Goal: Information Seeking & Learning: Learn about a topic

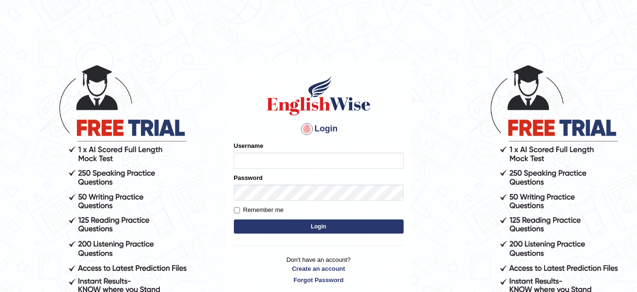
type input "musukwaluis1"
click at [299, 228] on button "Login" at bounding box center [319, 227] width 170 height 14
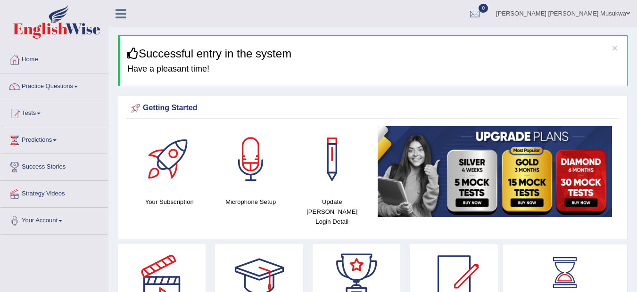
click at [45, 83] on link "Practice Questions" at bounding box center [53, 86] width 107 height 24
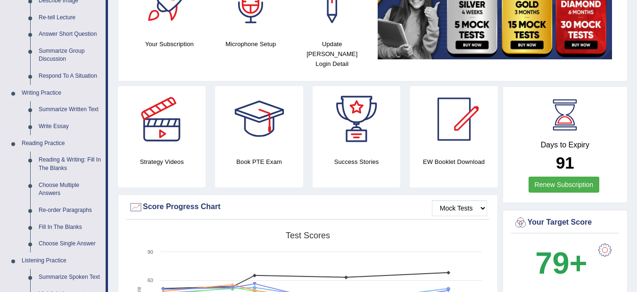
scroll to position [170, 0]
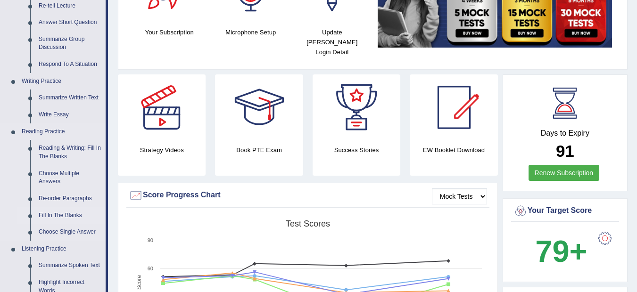
click at [68, 216] on link "Fill In The Blanks" at bounding box center [69, 215] width 71 height 17
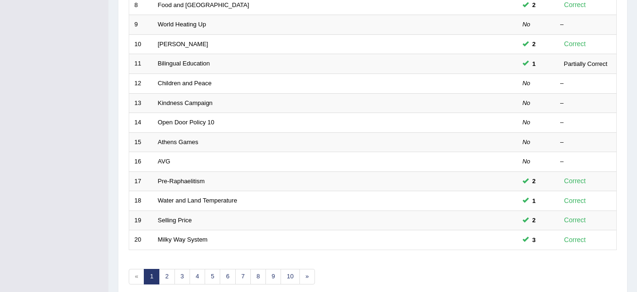
scroll to position [308, 0]
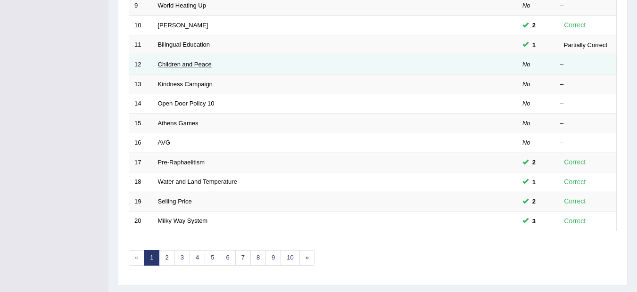
click at [190, 66] on link "Children and Peace" at bounding box center [185, 64] width 54 height 7
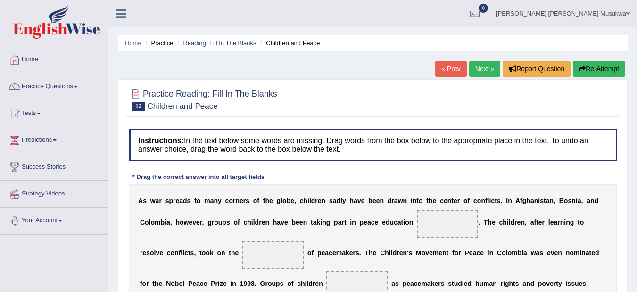
click at [431, 226] on span at bounding box center [447, 224] width 61 height 28
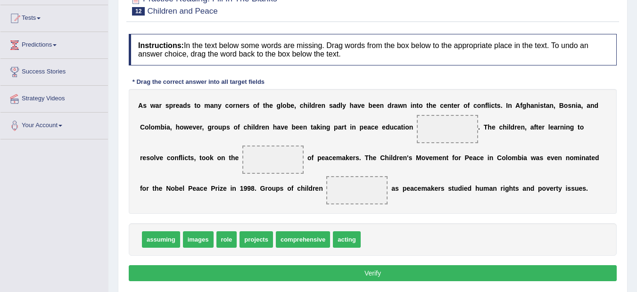
scroll to position [113, 0]
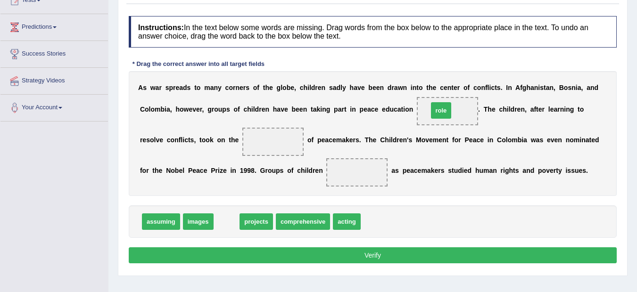
drag, startPoint x: 224, startPoint y: 224, endPoint x: 440, endPoint y: 111, distance: 243.6
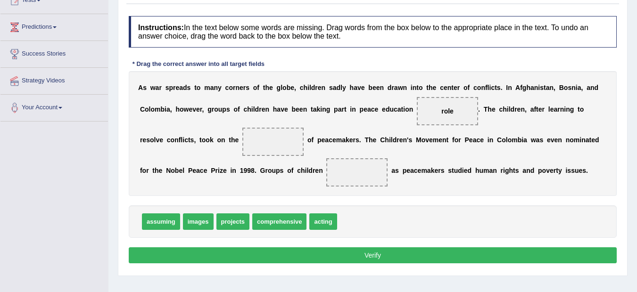
click at [409, 131] on div "A s w a r s p r e a d s t o m a n y c o r n e r s o f t h e g l o b e , c h i l…" at bounding box center [373, 133] width 488 height 125
drag, startPoint x: 449, startPoint y: 111, endPoint x: 288, endPoint y: 138, distance: 163.1
drag, startPoint x: 233, startPoint y: 223, endPoint x: 441, endPoint y: 93, distance: 245.2
drag, startPoint x: 288, startPoint y: 225, endPoint x: 295, endPoint y: 218, distance: 10.0
click at [295, 218] on span "acting" at bounding box center [286, 222] width 27 height 17
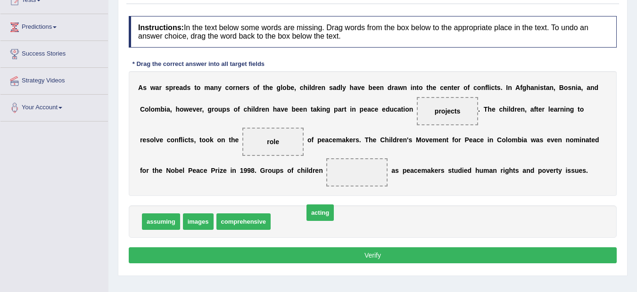
drag, startPoint x: 295, startPoint y: 218, endPoint x: 338, endPoint y: 199, distance: 46.7
drag, startPoint x: 338, startPoint y: 199, endPoint x: 279, endPoint y: 219, distance: 62.2
click at [279, 219] on div "Instructions: In the text below some words are missing. Drag words from the box…" at bounding box center [372, 141] width 493 height 260
drag, startPoint x: 279, startPoint y: 219, endPoint x: 366, endPoint y: 172, distance: 99.8
click at [371, 257] on button "Verify" at bounding box center [373, 256] width 488 height 16
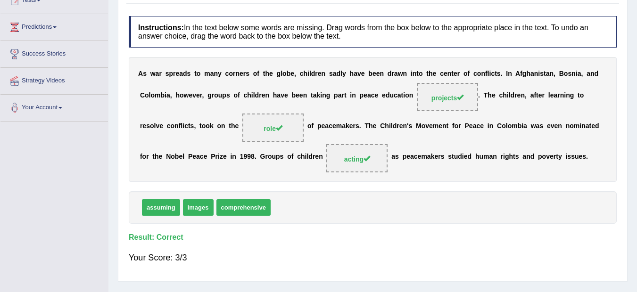
click at [636, 6] on div "Home Practice Reading: Fill In The Blanks Children and Peace « Prev Next » Repo…" at bounding box center [372, 122] width 528 height 471
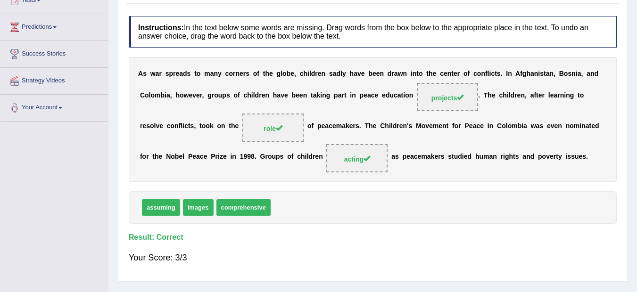
click at [636, 6] on div "Home Practice Reading: Fill In The Blanks Children and Peace « Prev Next » Repo…" at bounding box center [372, 122] width 528 height 471
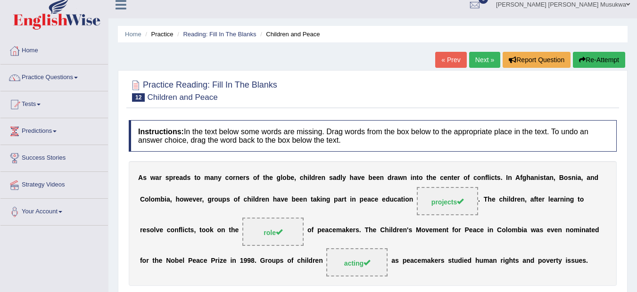
scroll to position [0, 0]
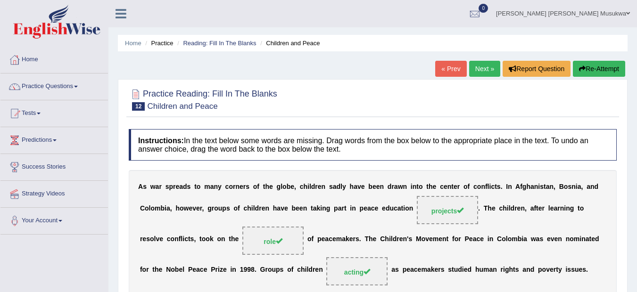
click at [475, 63] on link "Next »" at bounding box center [484, 69] width 31 height 16
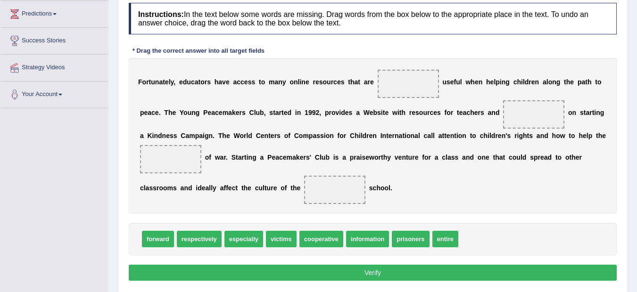
scroll to position [151, 0]
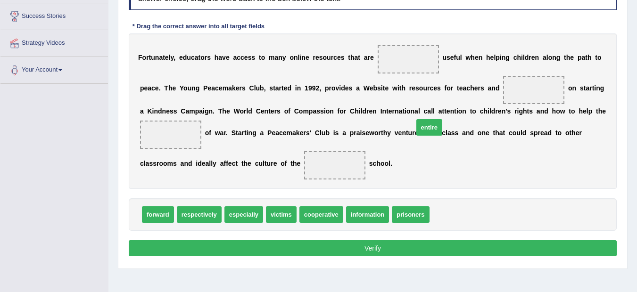
drag, startPoint x: 448, startPoint y: 215, endPoint x: 430, endPoint y: 126, distance: 91.0
click at [430, 126] on span "entire" at bounding box center [429, 127] width 26 height 17
drag, startPoint x: 444, startPoint y: 214, endPoint x: 402, endPoint y: 68, distance: 151.6
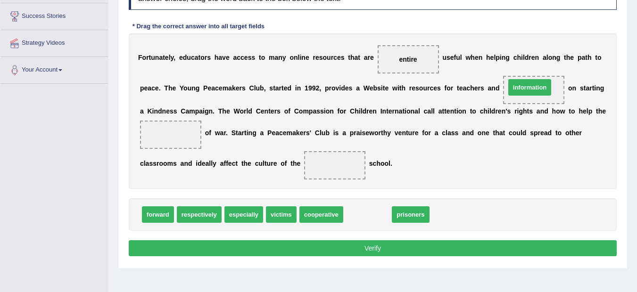
drag, startPoint x: 372, startPoint y: 214, endPoint x: 534, endPoint y: 86, distance: 206.5
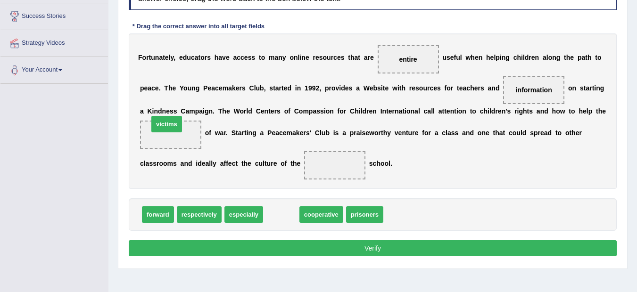
drag, startPoint x: 275, startPoint y: 215, endPoint x: 161, endPoint y: 125, distance: 146.0
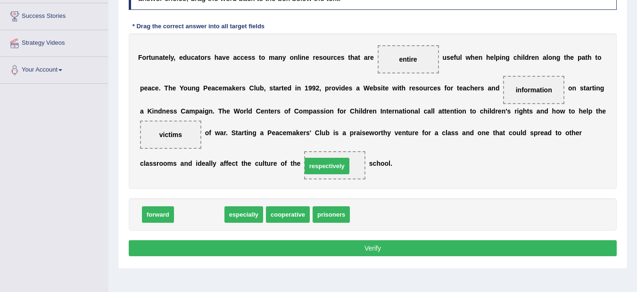
drag, startPoint x: 200, startPoint y: 213, endPoint x: 328, endPoint y: 165, distance: 136.7
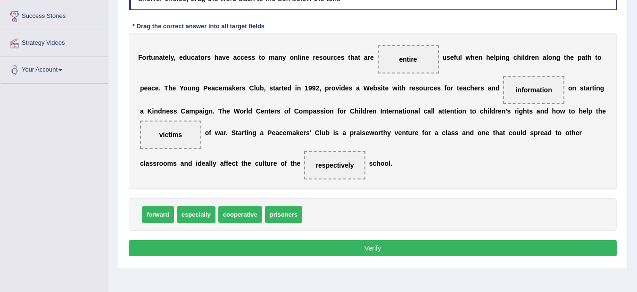
drag, startPoint x: 358, startPoint y: 239, endPoint x: 360, endPoint y: 249, distance: 10.1
click at [360, 249] on div "Instructions: In the text below some words are missing. Drag words from the box…" at bounding box center [372, 119] width 493 height 290
click at [360, 249] on button "Verify" at bounding box center [373, 248] width 488 height 16
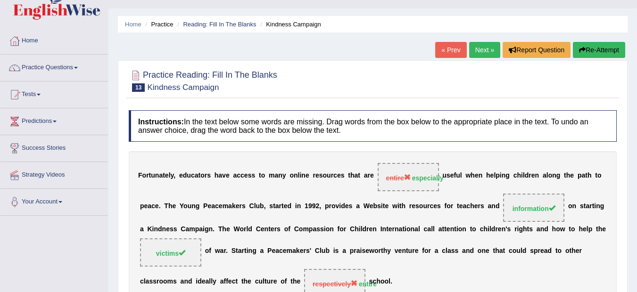
scroll to position [6, 0]
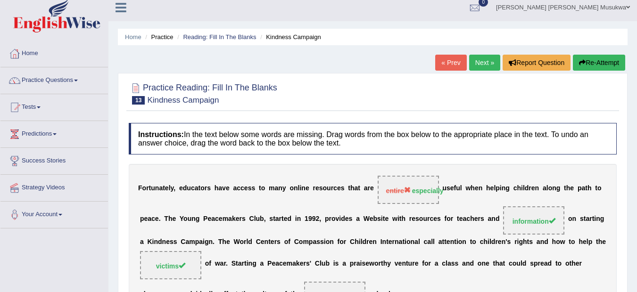
click at [600, 59] on button "Re-Attempt" at bounding box center [599, 63] width 52 height 16
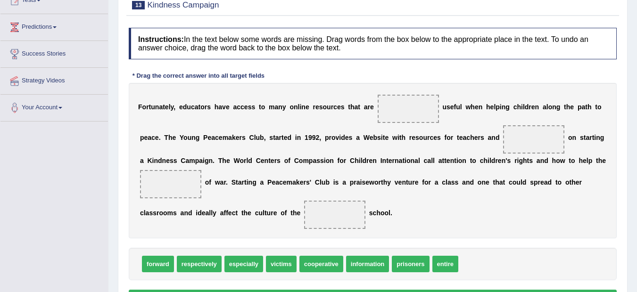
scroll to position [151, 0]
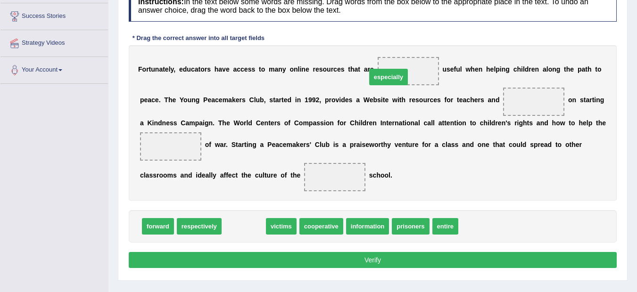
drag, startPoint x: 237, startPoint y: 226, endPoint x: 384, endPoint y: 74, distance: 212.0
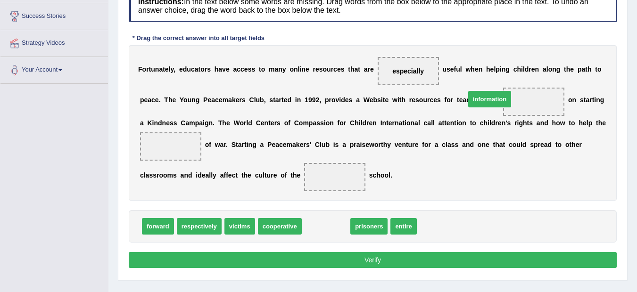
drag, startPoint x: 322, startPoint y: 225, endPoint x: 488, endPoint y: 97, distance: 210.0
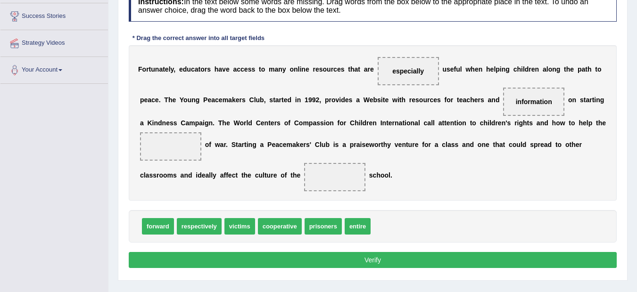
click at [237, 219] on span "victims" at bounding box center [239, 226] width 31 height 17
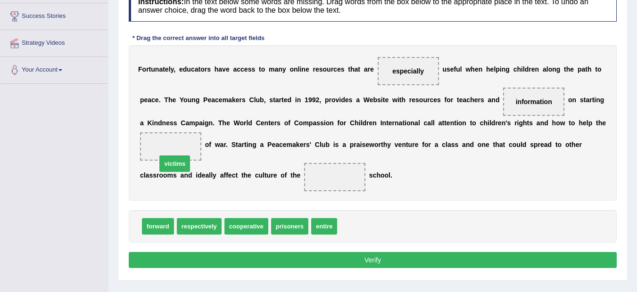
drag, startPoint x: 351, startPoint y: 226, endPoint x: 161, endPoint y: 156, distance: 202.1
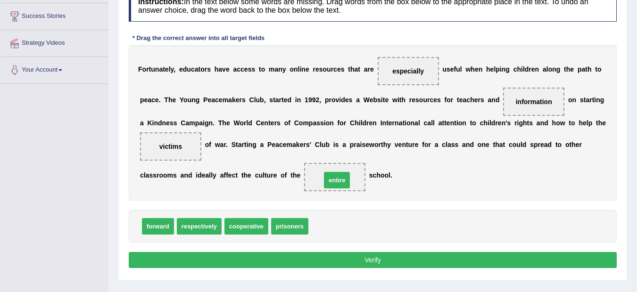
drag, startPoint x: 318, startPoint y: 227, endPoint x: 331, endPoint y: 181, distance: 47.9
click at [382, 261] on button "Verify" at bounding box center [373, 260] width 488 height 16
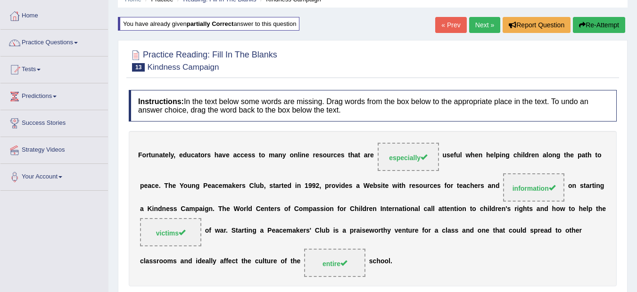
scroll to position [0, 0]
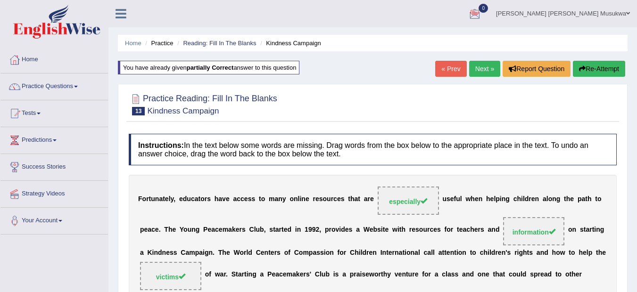
click at [483, 71] on link "Next »" at bounding box center [484, 69] width 31 height 16
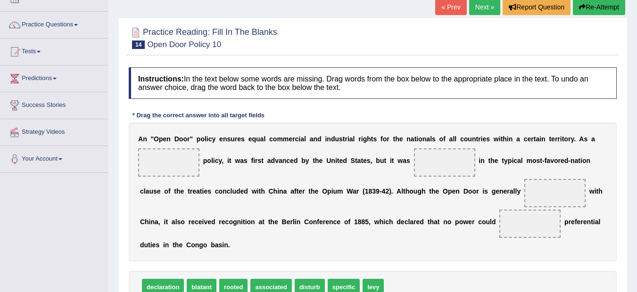
scroll to position [75, 0]
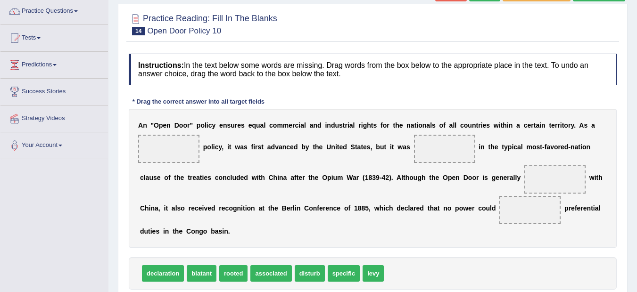
click at [158, 273] on span "declaration" at bounding box center [163, 273] width 42 height 17
drag, startPoint x: 158, startPoint y: 273, endPoint x: 166, endPoint y: 140, distance: 134.2
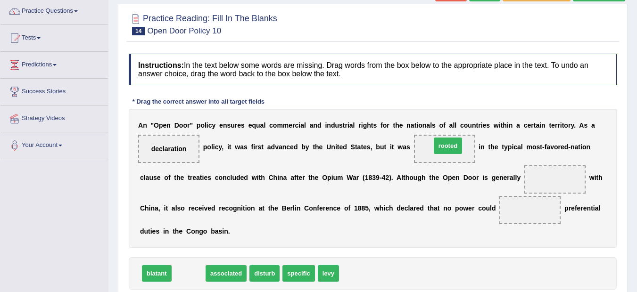
drag, startPoint x: 191, startPoint y: 272, endPoint x: 450, endPoint y: 145, distance: 289.1
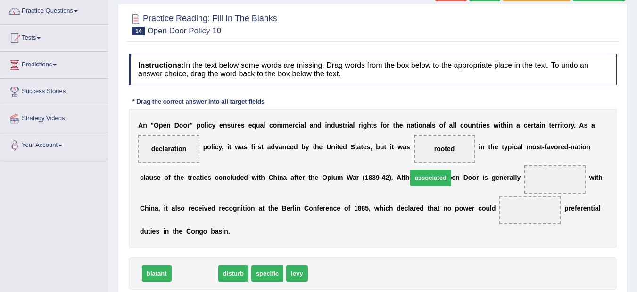
drag, startPoint x: 193, startPoint y: 271, endPoint x: 429, endPoint y: 175, distance: 254.8
click at [429, 175] on span "associated" at bounding box center [430, 178] width 41 height 17
drag, startPoint x: 192, startPoint y: 276, endPoint x: 550, endPoint y: 173, distance: 372.6
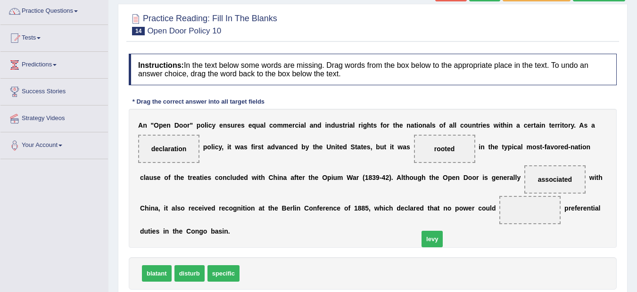
drag, startPoint x: 253, startPoint y: 271, endPoint x: 433, endPoint y: 237, distance: 182.9
click at [433, 237] on span "levy" at bounding box center [431, 239] width 21 height 17
drag, startPoint x: 249, startPoint y: 275, endPoint x: 550, endPoint y: 204, distance: 308.6
click at [87, 225] on div "Toggle navigation Home Practice Questions Speaking Practice Read Aloud Repeat S…" at bounding box center [318, 170] width 637 height 490
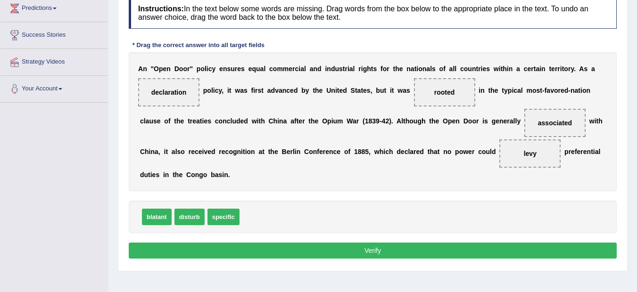
scroll to position [138, 0]
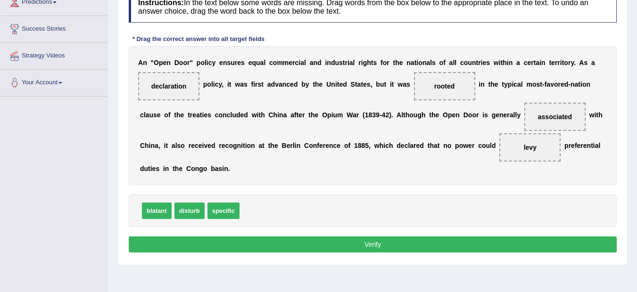
click at [372, 246] on button "Verify" at bounding box center [373, 245] width 488 height 16
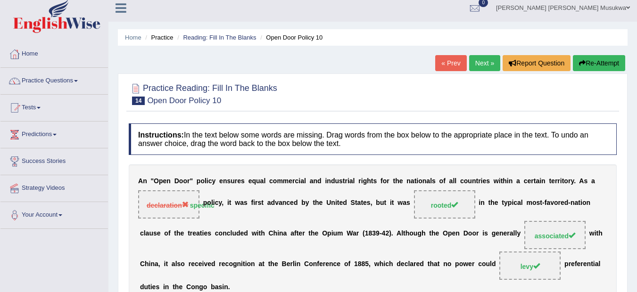
scroll to position [0, 0]
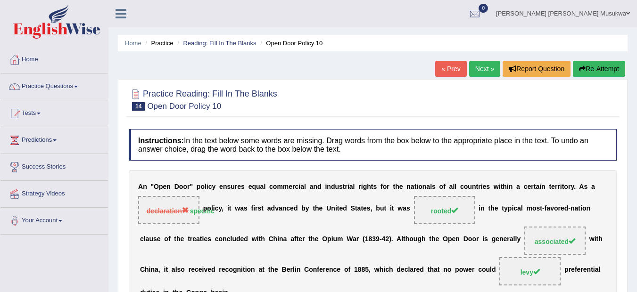
click at [603, 67] on button "Re-Attempt" at bounding box center [599, 69] width 52 height 16
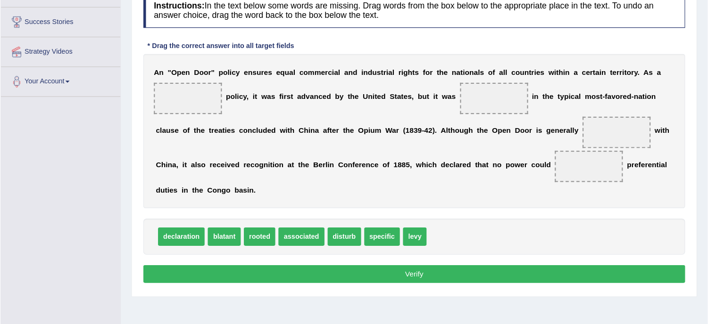
scroll to position [151, 0]
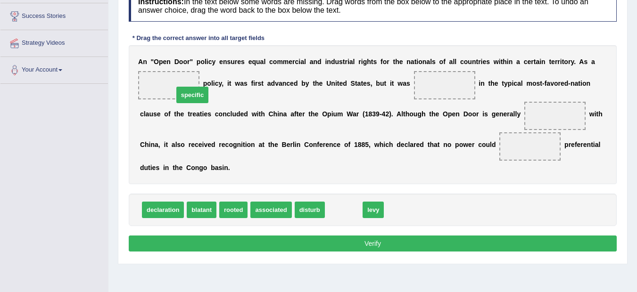
drag, startPoint x: 352, startPoint y: 208, endPoint x: 185, endPoint y: 92, distance: 203.6
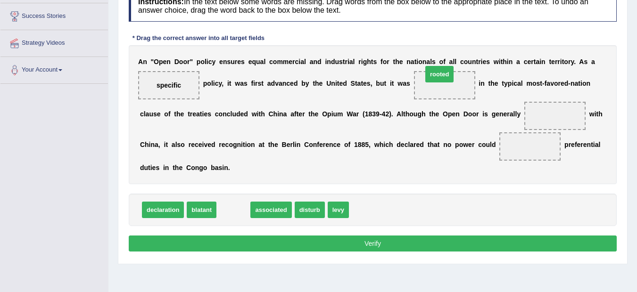
drag, startPoint x: 234, startPoint y: 210, endPoint x: 441, endPoint y: 74, distance: 247.5
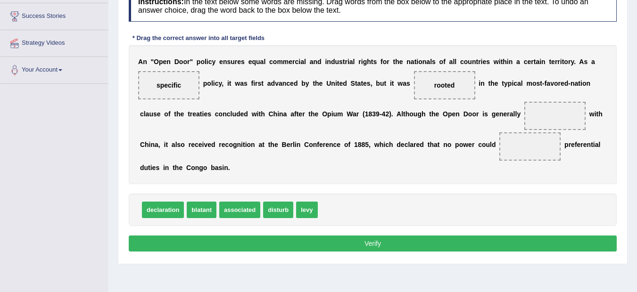
click at [244, 208] on span "associated" at bounding box center [239, 210] width 41 height 17
click at [244, 209] on span "associated" at bounding box center [239, 210] width 41 height 17
drag, startPoint x: 244, startPoint y: 209, endPoint x: 303, endPoint y: 191, distance: 61.7
click at [244, 209] on span "associated" at bounding box center [239, 210] width 41 height 17
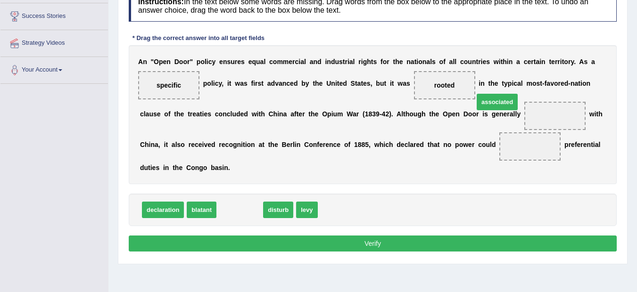
drag, startPoint x: 247, startPoint y: 208, endPoint x: 505, endPoint y: 100, distance: 280.0
click at [505, 100] on span "associated" at bounding box center [497, 102] width 41 height 17
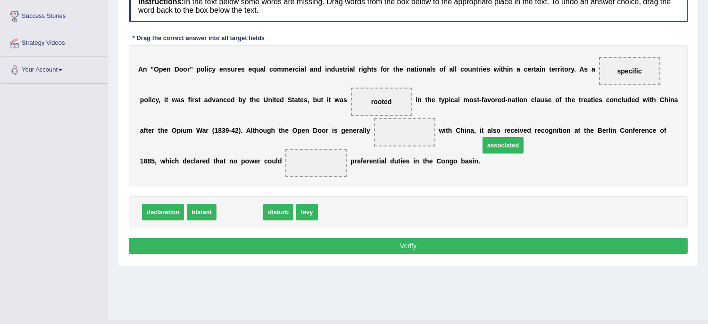
drag, startPoint x: 237, startPoint y: 210, endPoint x: 500, endPoint y: 143, distance: 271.5
click at [500, 143] on span "associated" at bounding box center [502, 145] width 41 height 17
drag, startPoint x: 242, startPoint y: 209, endPoint x: 434, endPoint y: 116, distance: 213.2
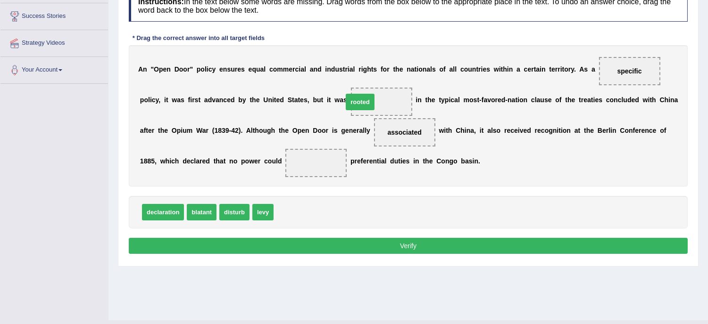
drag, startPoint x: 287, startPoint y: 211, endPoint x: 364, endPoint y: 97, distance: 137.4
drag, startPoint x: 258, startPoint y: 213, endPoint x: 355, endPoint y: 157, distance: 112.4
click at [403, 244] on button "Verify" at bounding box center [408, 246] width 559 height 16
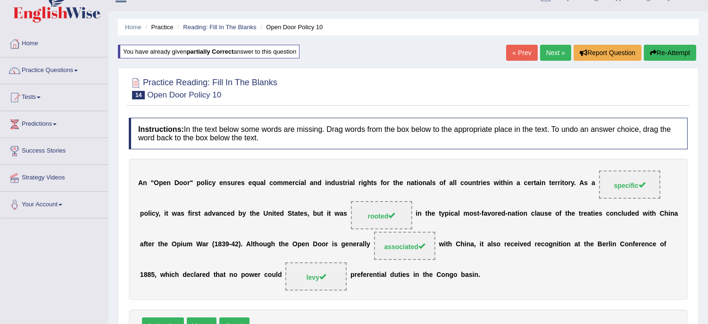
scroll to position [4, 0]
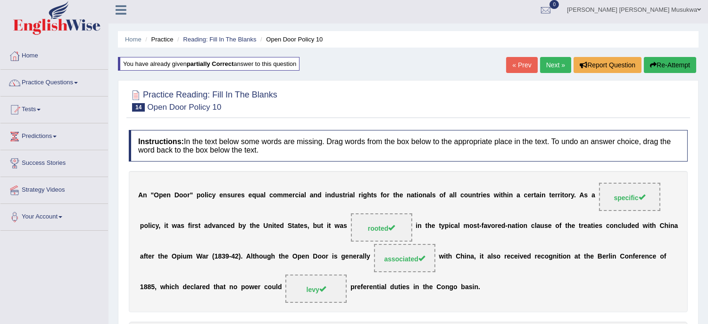
click at [543, 59] on link "Next »" at bounding box center [555, 65] width 31 height 16
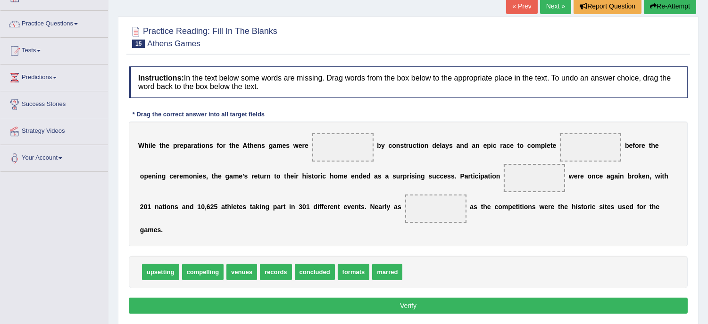
scroll to position [83, 0]
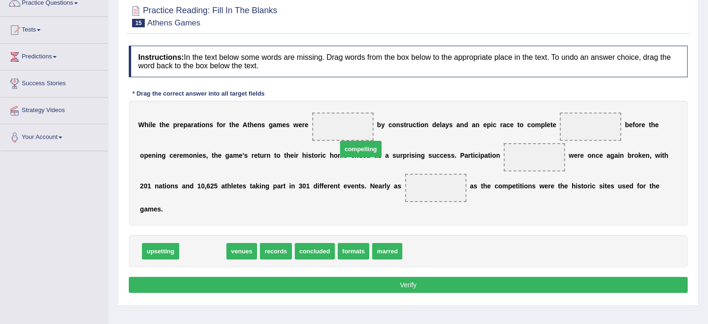
drag, startPoint x: 210, startPoint y: 252, endPoint x: 368, endPoint y: 150, distance: 188.2
click at [368, 150] on span "compelling" at bounding box center [361, 149] width 42 height 17
drag, startPoint x: 203, startPoint y: 247, endPoint x: 369, endPoint y: 111, distance: 214.4
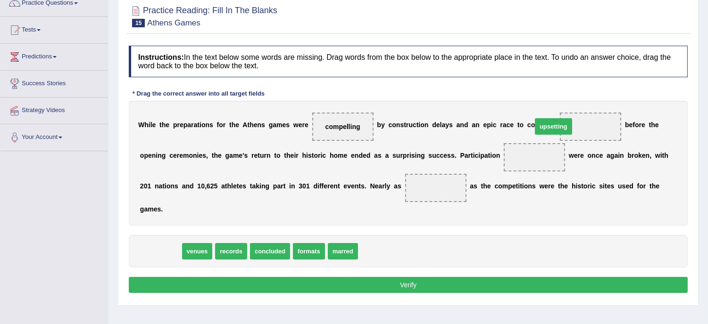
drag, startPoint x: 167, startPoint y: 247, endPoint x: 567, endPoint y: 121, distance: 419.3
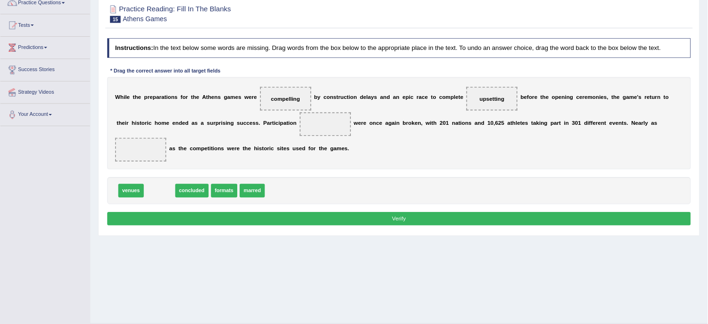
scroll to position [0, 0]
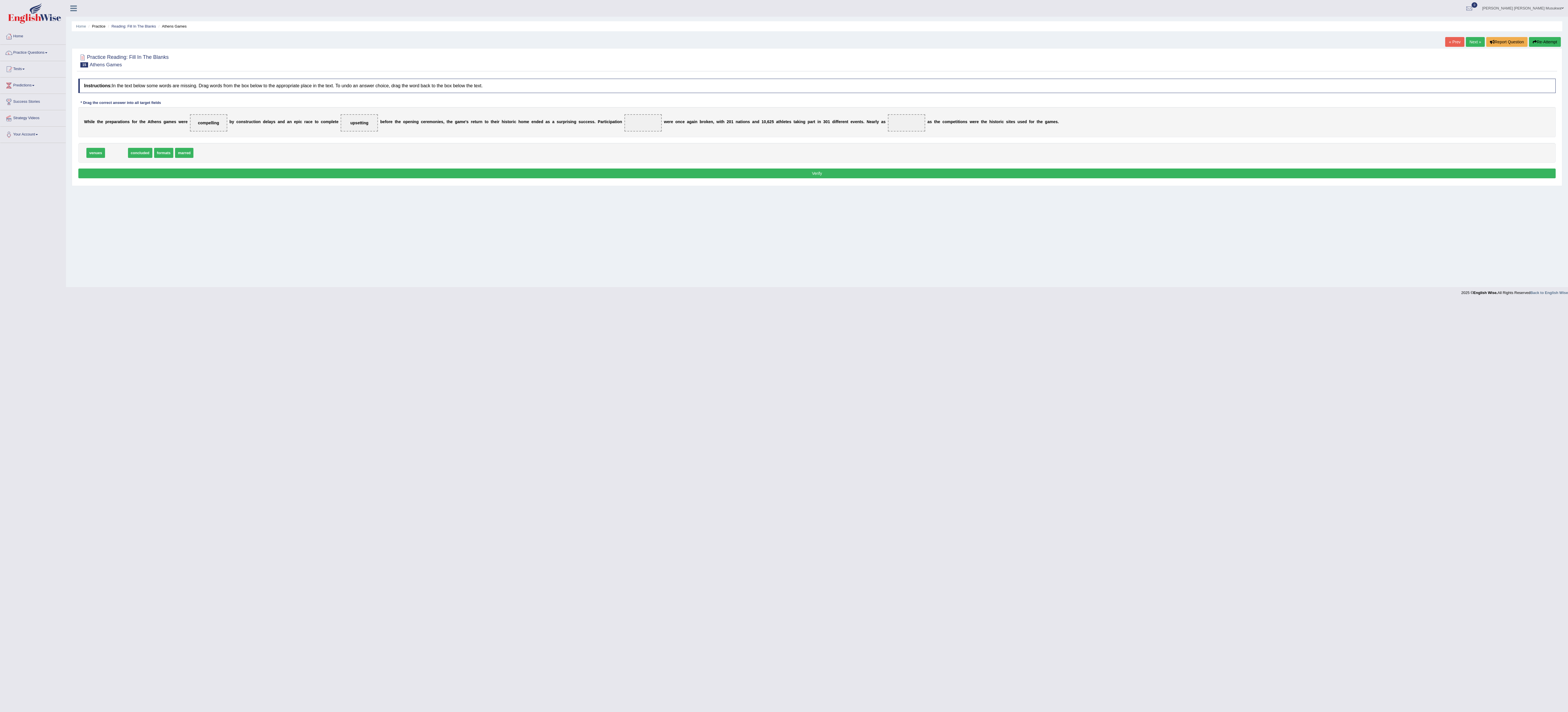
drag, startPoint x: 116, startPoint y: 151, endPoint x: 1191, endPoint y: 349, distance: 1093.1
click at [430, 197] on body "Toggle navigation Home Practice Questions Speaking Practice Read Aloud Repeat S…" at bounding box center [784, 356] width 1568 height 712
drag, startPoint x: 1371, startPoint y: 116, endPoint x: 1547, endPoint y: -39, distance: 234.5
click at [430, 0] on html "Toggle navigation Home Practice Questions Speaking Practice Read Aloud Repeat S…" at bounding box center [784, 356] width 1568 height 712
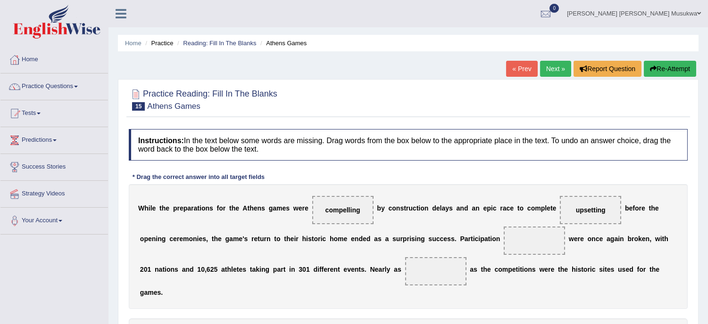
drag, startPoint x: 2542, startPoint y: -64, endPoint x: 482, endPoint y: 319, distance: 2095.6
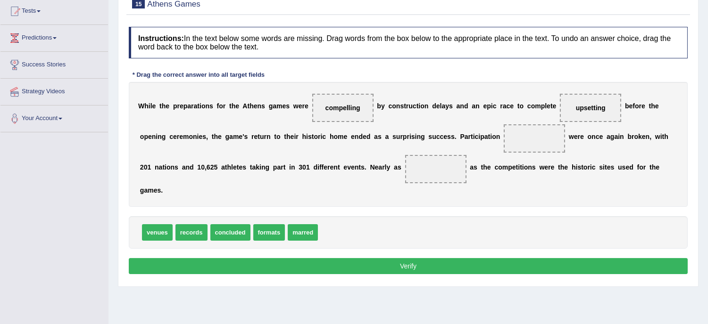
scroll to position [105, 0]
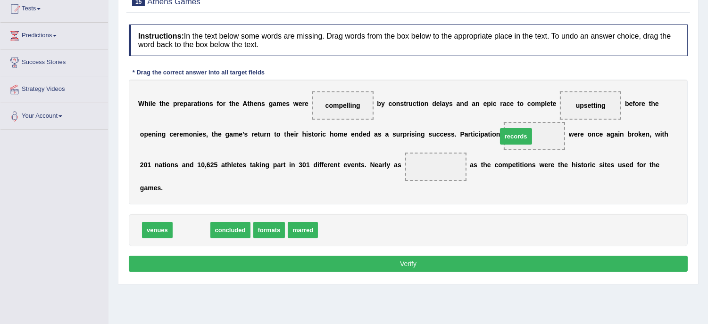
drag, startPoint x: 186, startPoint y: 231, endPoint x: 511, endPoint y: 138, distance: 337.7
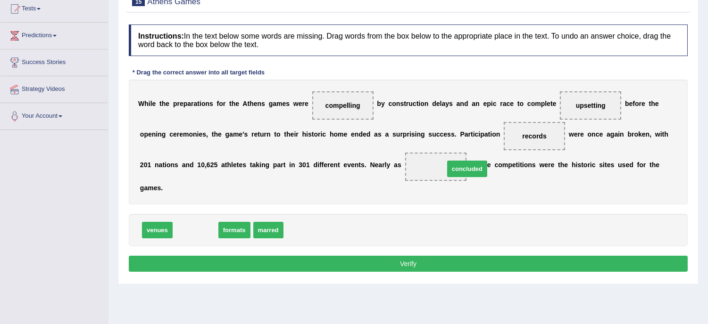
drag, startPoint x: 194, startPoint y: 230, endPoint x: 456, endPoint y: 169, distance: 268.7
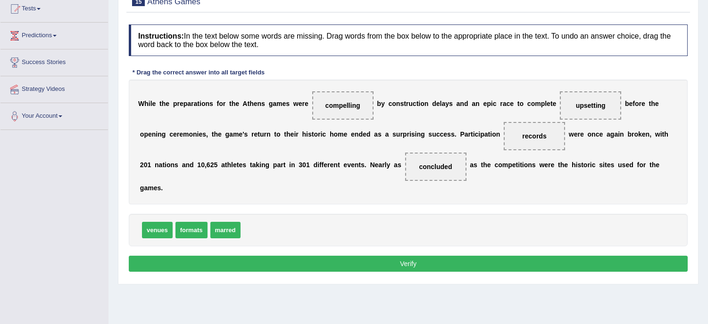
click at [407, 265] on button "Verify" at bounding box center [408, 264] width 559 height 16
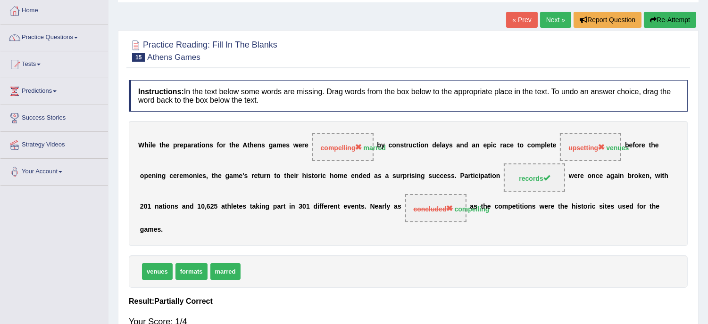
scroll to position [41, 0]
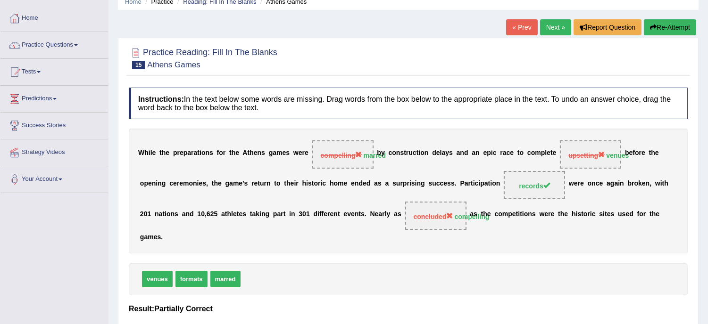
click at [673, 24] on button "Re-Attempt" at bounding box center [670, 27] width 52 height 16
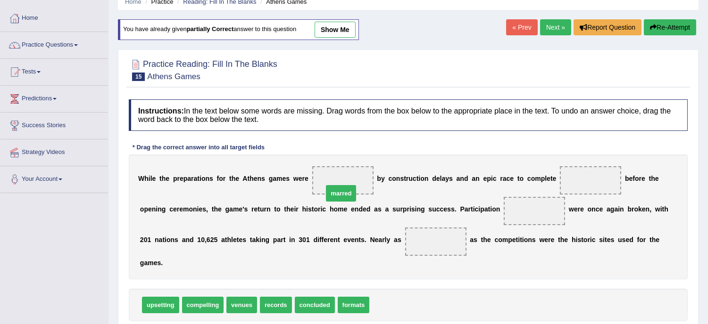
drag, startPoint x: 395, startPoint y: 309, endPoint x: 348, endPoint y: 195, distance: 123.4
drag, startPoint x: 240, startPoint y: 305, endPoint x: 481, endPoint y: 230, distance: 252.3
click at [462, 237] on span "venues" at bounding box center [447, 245] width 31 height 17
drag, startPoint x: 234, startPoint y: 304, endPoint x: 589, endPoint y: 186, distance: 373.9
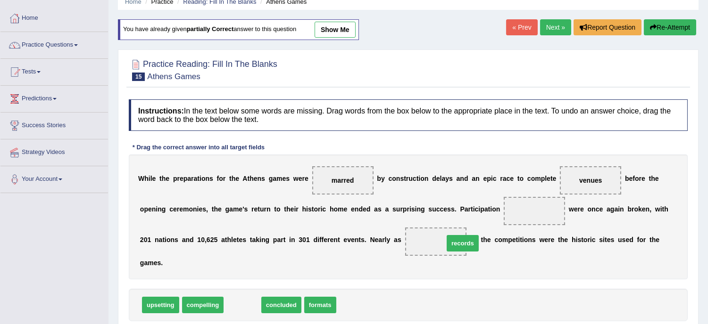
drag, startPoint x: 234, startPoint y: 304, endPoint x: 473, endPoint y: 229, distance: 250.5
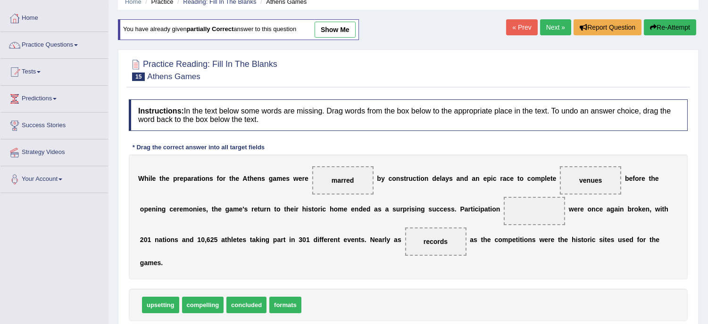
click at [473, 229] on div "W h i l e t h e p r e p a r a t i o n s f o r t h e A t h e n s g a m e s w e r…" at bounding box center [408, 217] width 559 height 125
drag, startPoint x: 432, startPoint y: 237, endPoint x: 451, endPoint y: 231, distance: 20.3
drag, startPoint x: 434, startPoint y: 239, endPoint x: 560, endPoint y: 214, distance: 128.8
drag, startPoint x: 199, startPoint y: 302, endPoint x: 421, endPoint y: 240, distance: 230.0
drag, startPoint x: 587, startPoint y: 196, endPoint x: 676, endPoint y: 314, distance: 147.8
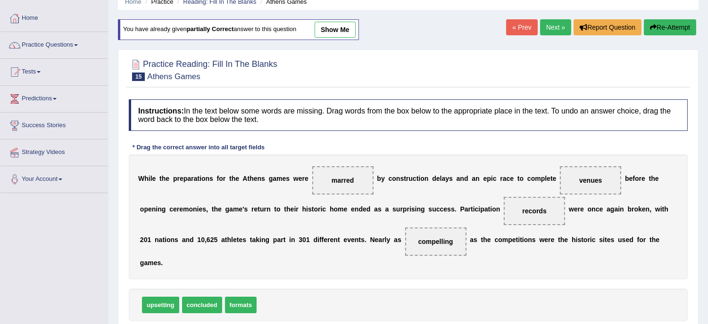
click at [676, 314] on div "Instructions: In the text below some words are missing. Drag words from the box…" at bounding box center [407, 225] width 563 height 260
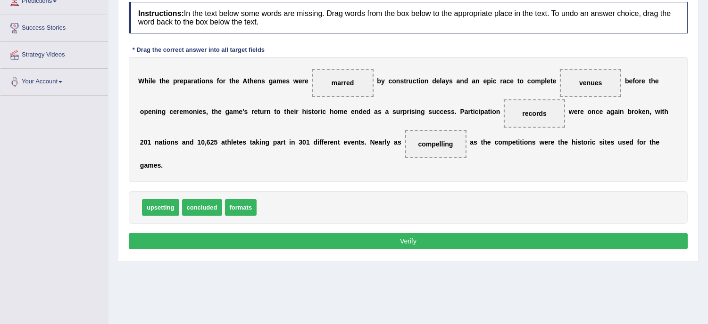
scroll to position [147, 0]
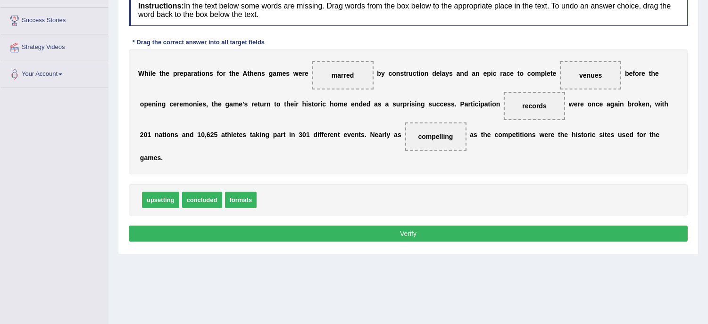
click at [406, 234] on button "Verify" at bounding box center [408, 234] width 559 height 16
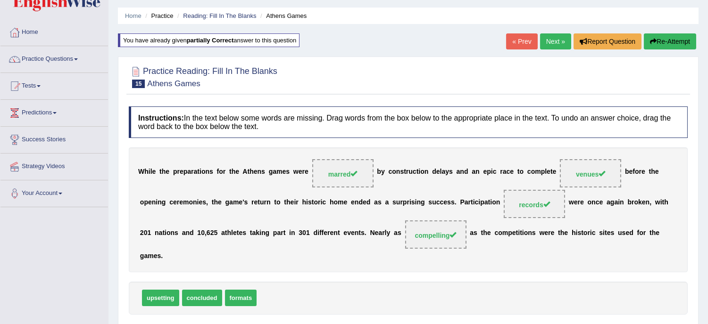
scroll to position [0, 0]
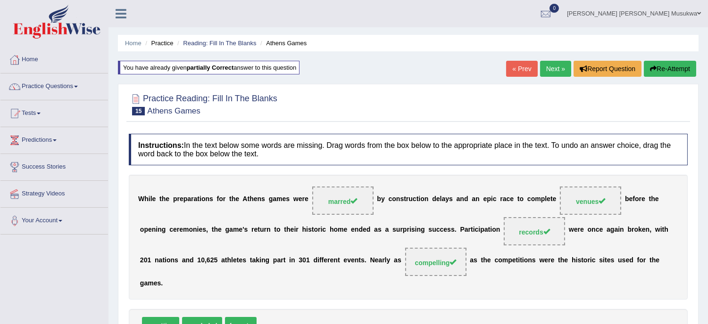
click at [553, 65] on link "Next »" at bounding box center [555, 69] width 31 height 16
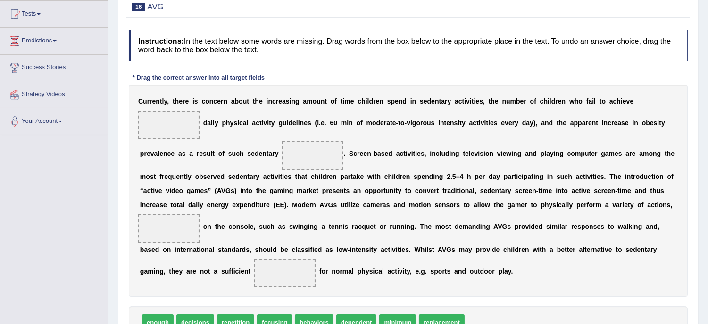
scroll to position [105, 0]
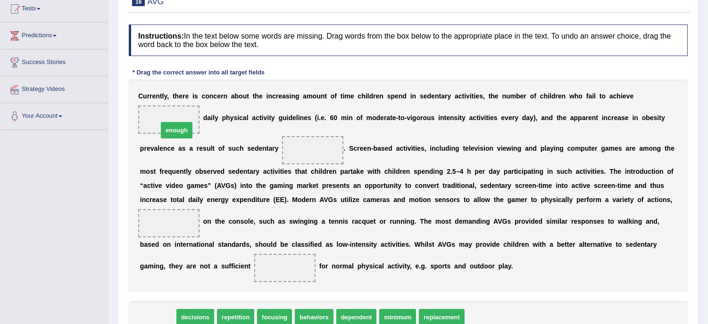
drag, startPoint x: 157, startPoint y: 319, endPoint x: 175, endPoint y: 128, distance: 191.9
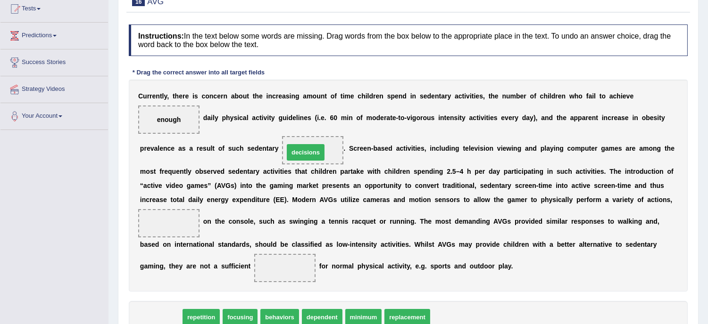
drag, startPoint x: 158, startPoint y: 316, endPoint x: 304, endPoint y: 149, distance: 221.2
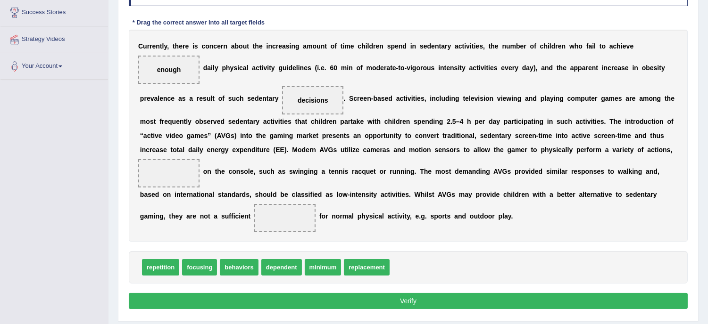
scroll to position [167, 0]
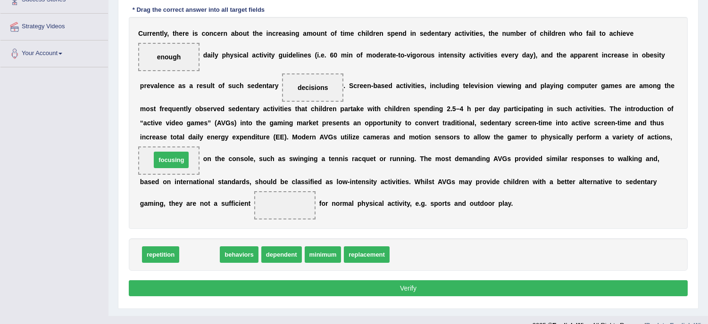
drag, startPoint x: 196, startPoint y: 255, endPoint x: 168, endPoint y: 159, distance: 99.3
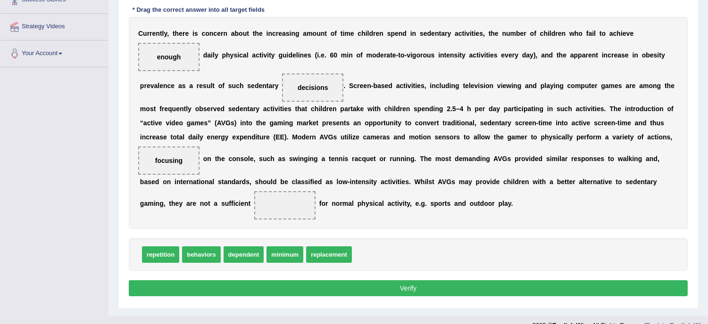
click at [324, 247] on span "replacement" at bounding box center [329, 255] width 46 height 17
drag, startPoint x: 333, startPoint y: 256, endPoint x: 291, endPoint y: 208, distance: 63.1
click at [432, 289] on button "Verify" at bounding box center [408, 289] width 559 height 16
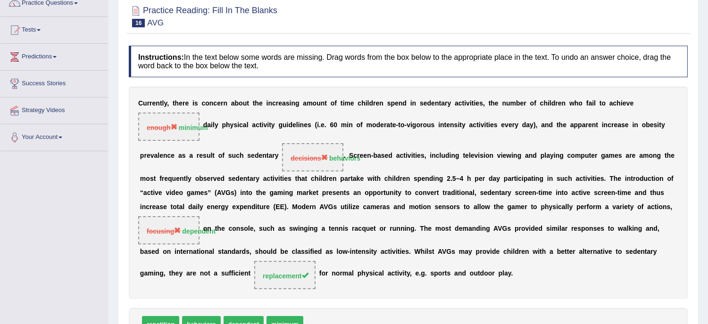
scroll to position [0, 0]
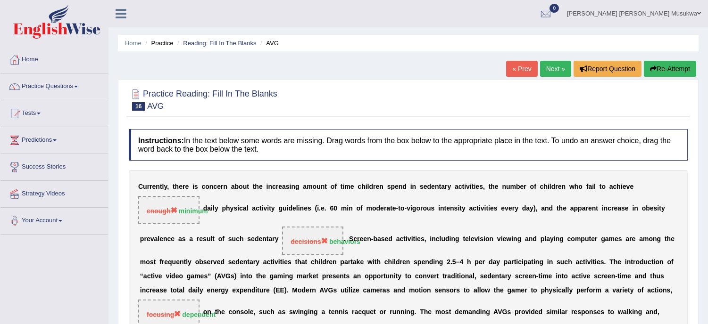
click at [670, 70] on button "Re-Attempt" at bounding box center [670, 69] width 52 height 16
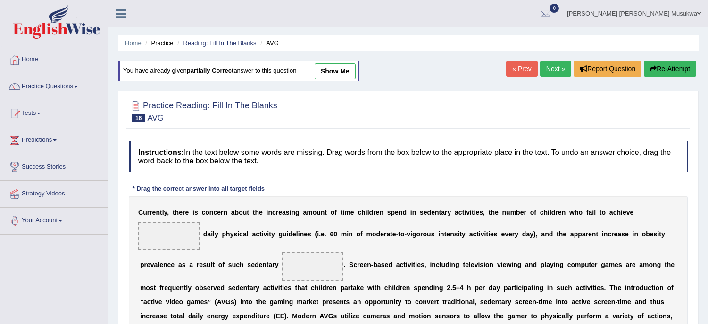
click at [704, 255] on div "Home Practice Reading: Fill In The Blanks AVG You have already given partially …" at bounding box center [407, 247] width 599 height 495
click at [706, 256] on div "Home Practice Reading: Fill In The Blanks AVG You have already given partially …" at bounding box center [407, 247] width 599 height 495
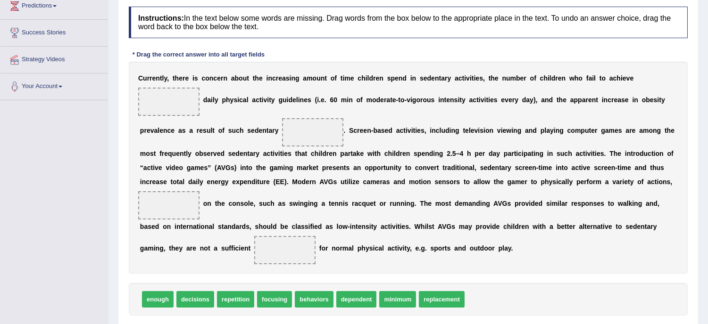
scroll to position [147, 0]
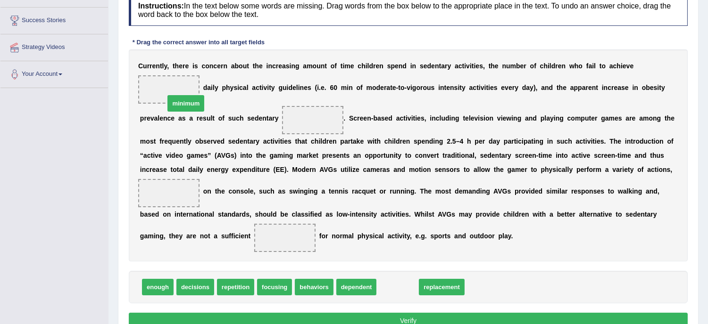
drag, startPoint x: 403, startPoint y: 285, endPoint x: 191, endPoint y: 98, distance: 282.6
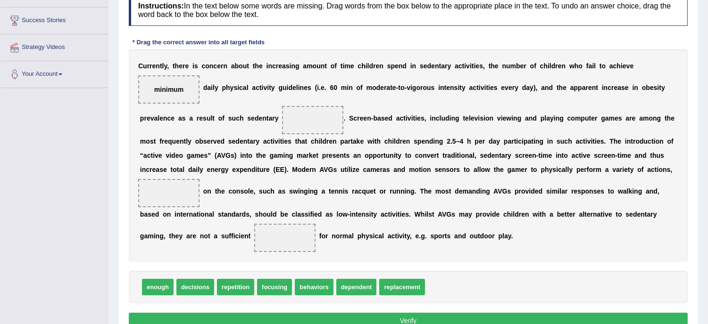
click at [275, 217] on b "d" at bounding box center [274, 215] width 4 height 8
click at [275, 286] on span "focusing" at bounding box center [274, 287] width 35 height 17
drag, startPoint x: 415, startPoint y: 291, endPoint x: 317, endPoint y: 248, distance: 107.0
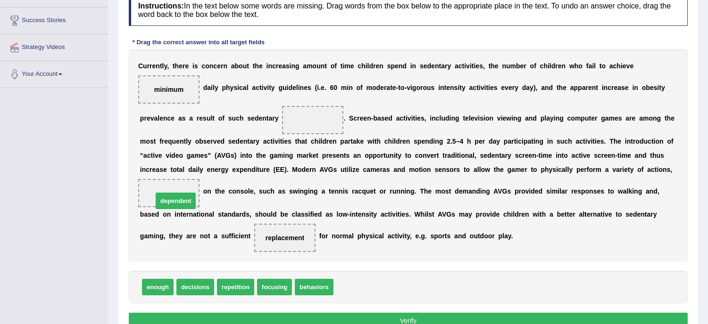
drag, startPoint x: 356, startPoint y: 287, endPoint x: 175, endPoint y: 201, distance: 199.9
click at [319, 290] on span "behaviors" at bounding box center [314, 287] width 38 height 17
drag, startPoint x: 317, startPoint y: 260, endPoint x: 319, endPoint y: 287, distance: 26.4
click at [319, 287] on div "Instructions: In the text below some words are missing. Drag words from the box…" at bounding box center [407, 163] width 563 height 347
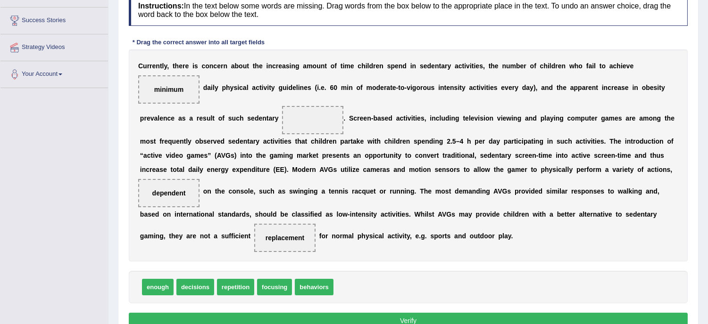
click at [319, 287] on span "behaviors" at bounding box center [314, 287] width 38 height 17
drag, startPoint x: 312, startPoint y: 288, endPoint x: 312, endPoint y: 131, distance: 156.5
click at [340, 299] on div "enough decisions repetition focusing" at bounding box center [408, 287] width 559 height 33
click at [338, 318] on button "Verify" at bounding box center [408, 321] width 559 height 16
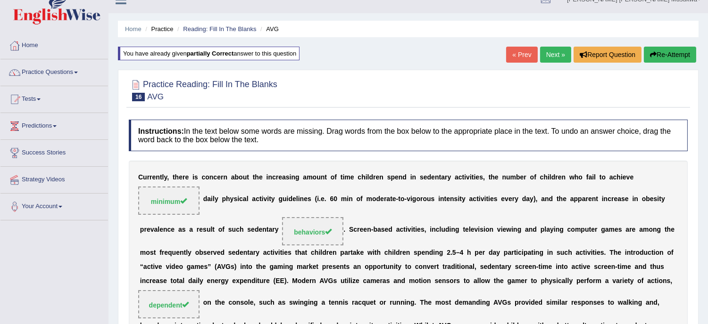
scroll to position [0, 0]
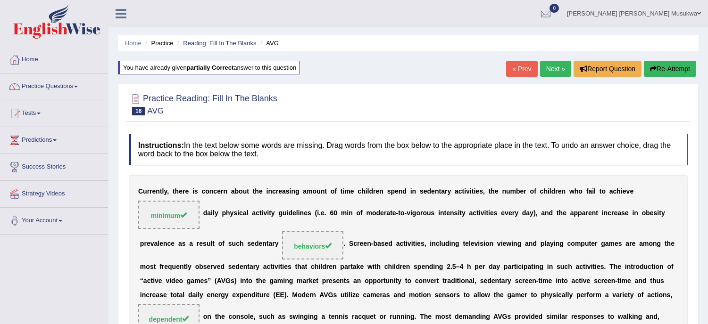
click at [551, 64] on link "Next »" at bounding box center [555, 69] width 31 height 16
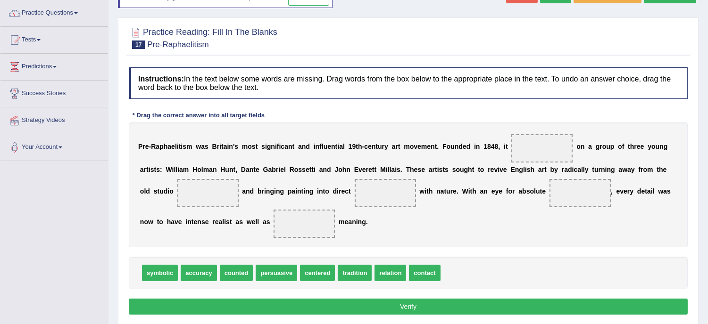
scroll to position [83, 0]
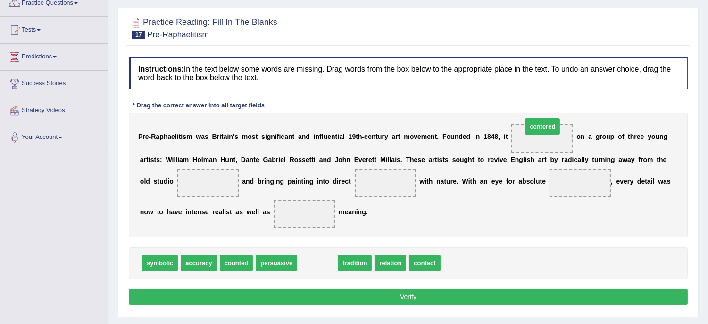
drag, startPoint x: 319, startPoint y: 261, endPoint x: 545, endPoint y: 123, distance: 264.9
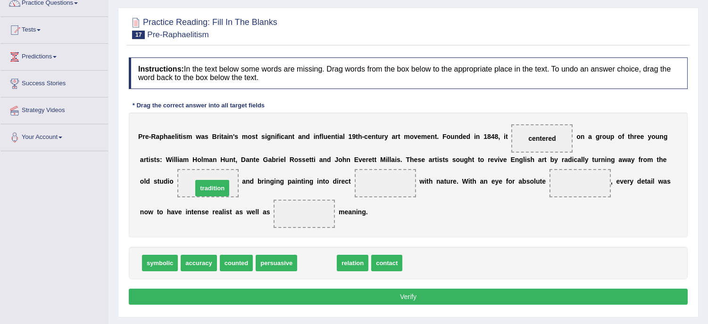
drag, startPoint x: 316, startPoint y: 263, endPoint x: 211, endPoint y: 189, distance: 128.5
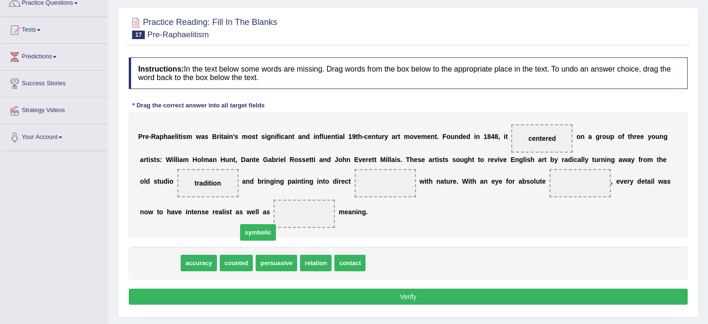
drag, startPoint x: 156, startPoint y: 264, endPoint x: 254, endPoint y: 233, distance: 102.9
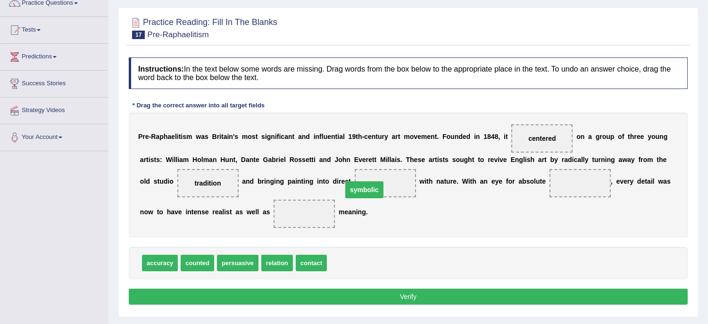
drag, startPoint x: 304, startPoint y: 216, endPoint x: 365, endPoint y: 190, distance: 66.4
drag, startPoint x: 196, startPoint y: 266, endPoint x: 211, endPoint y: 258, distance: 16.9
drag, startPoint x: 305, startPoint y: 259, endPoint x: 368, endPoint y: 239, distance: 65.5
click at [309, 262] on span "counted" at bounding box center [310, 263] width 33 height 17
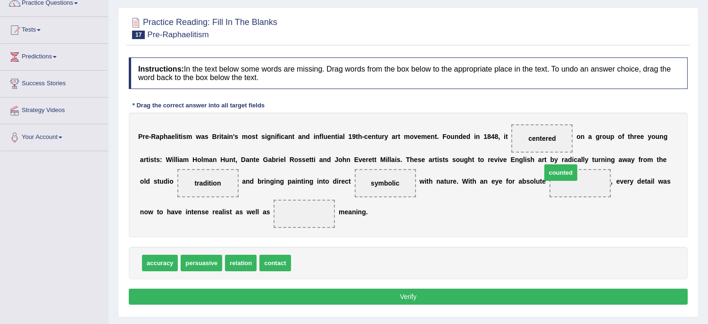
drag, startPoint x: 309, startPoint y: 262, endPoint x: 563, endPoint y: 174, distance: 268.7
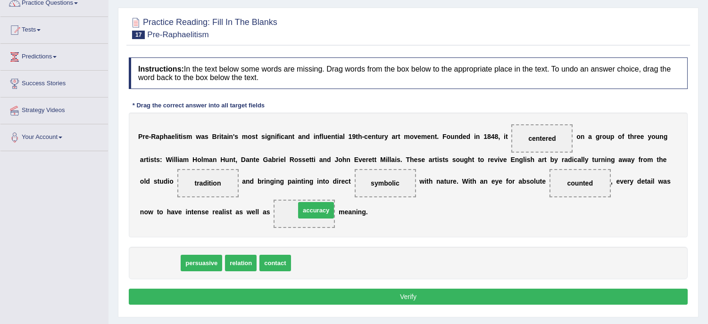
drag, startPoint x: 162, startPoint y: 263, endPoint x: 316, endPoint y: 213, distance: 162.2
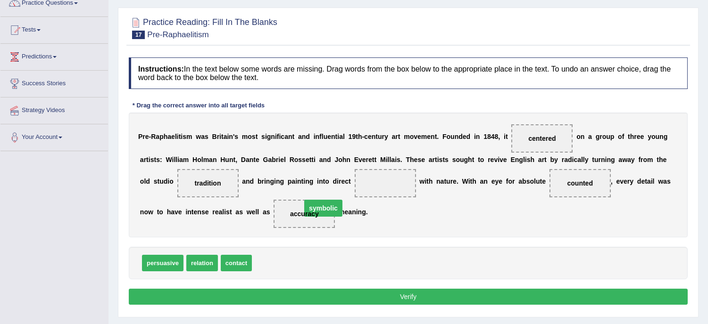
drag, startPoint x: 392, startPoint y: 181, endPoint x: 313, endPoint y: 214, distance: 85.8
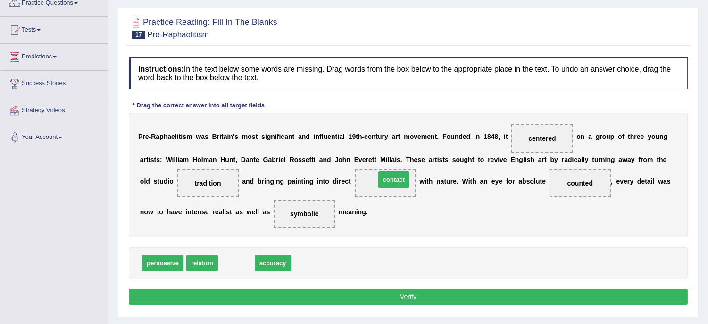
drag, startPoint x: 236, startPoint y: 265, endPoint x: 393, endPoint y: 182, distance: 178.2
click at [389, 296] on button "Verify" at bounding box center [408, 297] width 559 height 16
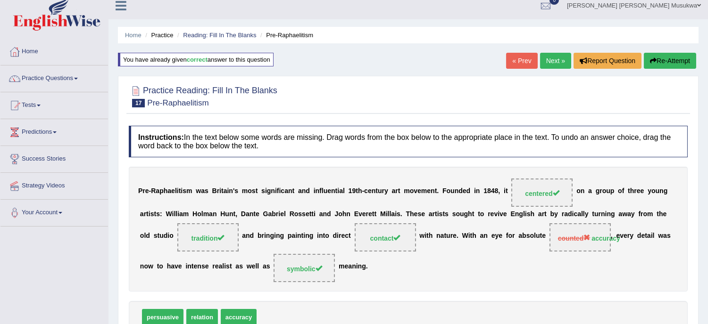
scroll to position [0, 0]
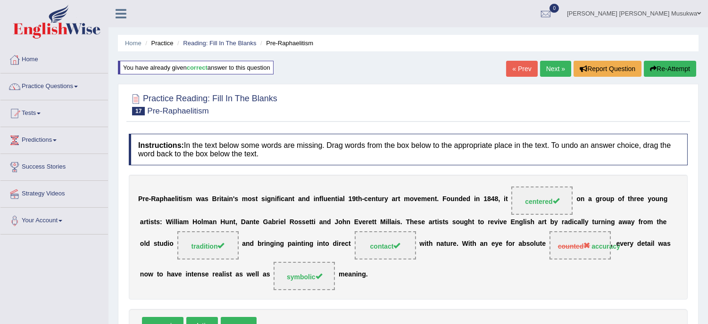
click at [673, 63] on button "Re-Attempt" at bounding box center [670, 69] width 52 height 16
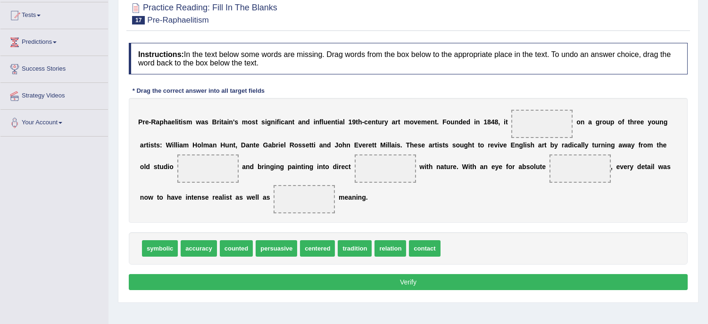
scroll to position [105, 0]
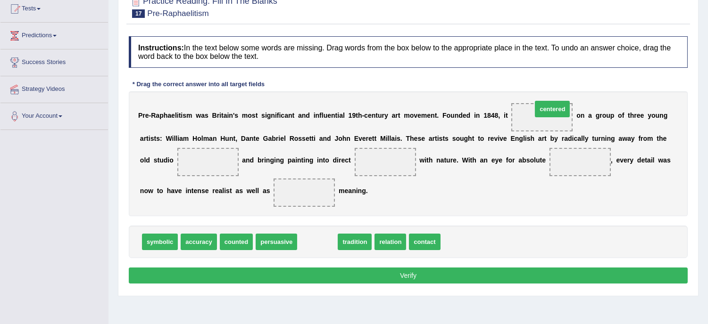
drag, startPoint x: 317, startPoint y: 243, endPoint x: 552, endPoint y: 108, distance: 270.5
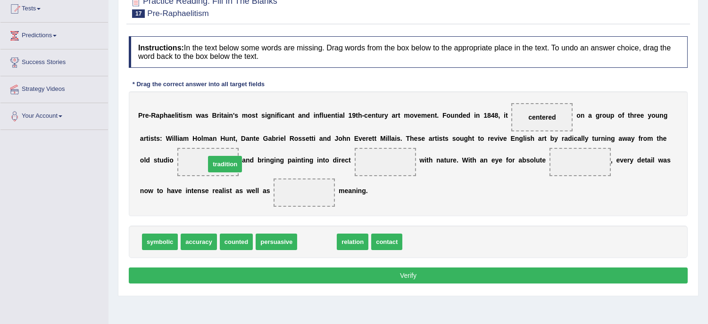
drag, startPoint x: 320, startPoint y: 239, endPoint x: 226, endPoint y: 161, distance: 121.5
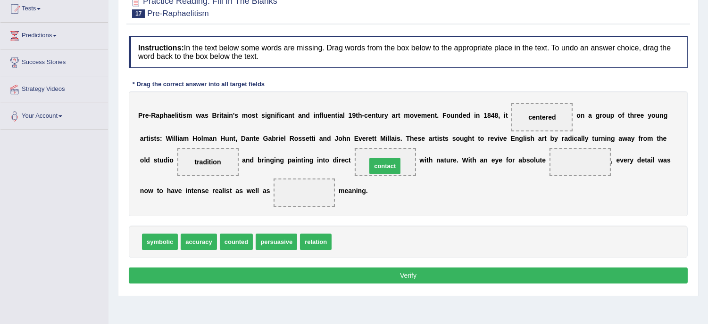
drag, startPoint x: 351, startPoint y: 243, endPoint x: 386, endPoint y: 167, distance: 83.5
drag, startPoint x: 190, startPoint y: 243, endPoint x: 505, endPoint y: 180, distance: 322.0
click at [505, 180] on span "accuracy" at bounding box center [513, 179] width 36 height 17
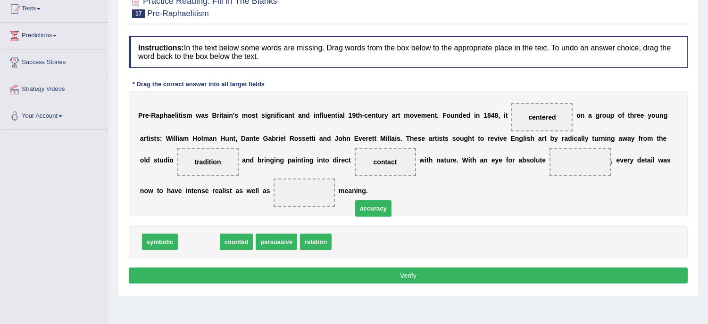
drag, startPoint x: 197, startPoint y: 242, endPoint x: 371, endPoint y: 208, distance: 177.6
click at [371, 208] on span "accuracy" at bounding box center [373, 208] width 36 height 17
drag, startPoint x: 201, startPoint y: 241, endPoint x: 479, endPoint y: 189, distance: 282.5
click at [447, 193] on span "accuracy" at bounding box center [429, 201] width 36 height 17
drag, startPoint x: 207, startPoint y: 239, endPoint x: 444, endPoint y: 159, distance: 249.7
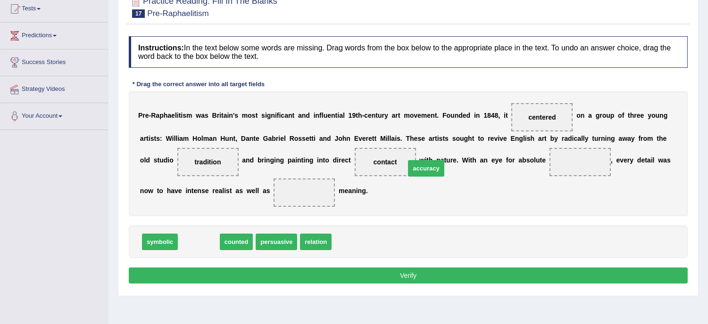
click at [444, 160] on span "accuracy" at bounding box center [426, 168] width 36 height 17
drag, startPoint x: 201, startPoint y: 238, endPoint x: 596, endPoint y: 154, distance: 404.4
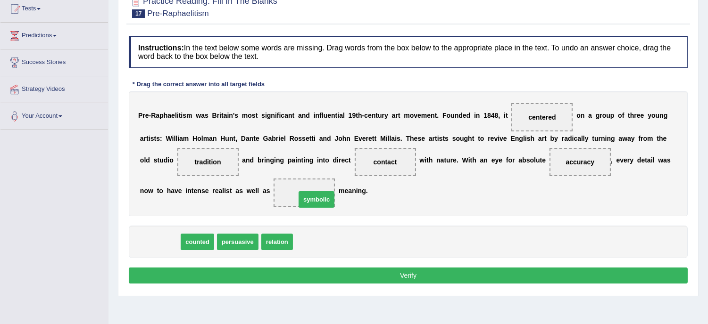
drag, startPoint x: 159, startPoint y: 239, endPoint x: 317, endPoint y: 194, distance: 163.7
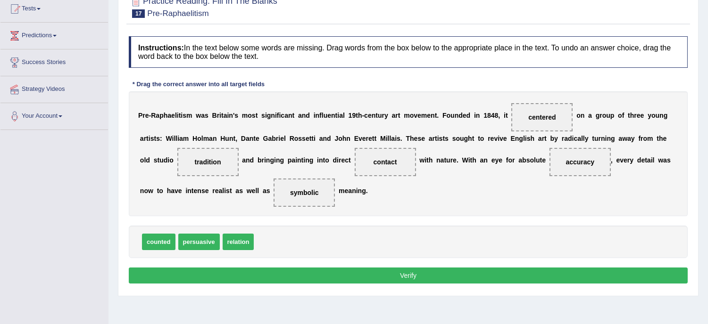
click at [416, 276] on button "Verify" at bounding box center [408, 276] width 559 height 16
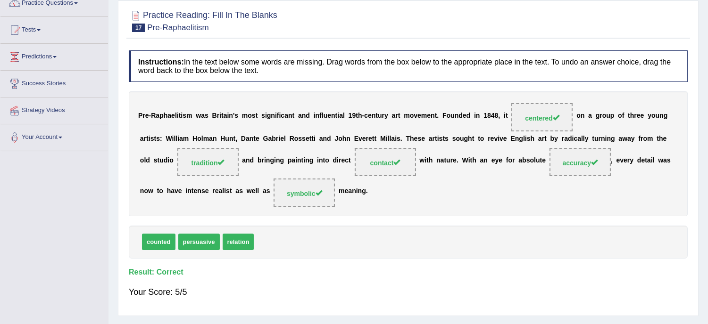
scroll to position [0, 0]
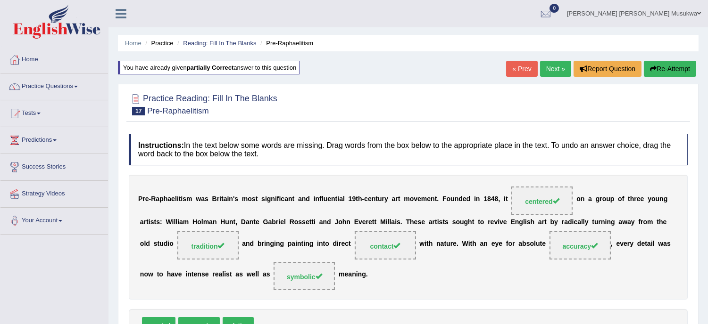
click at [553, 63] on link "Next »" at bounding box center [555, 69] width 31 height 16
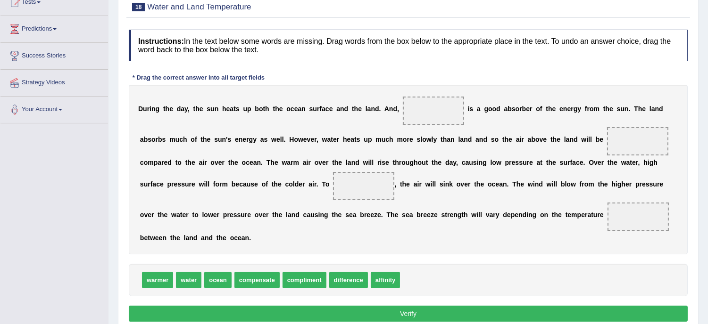
scroll to position [125, 0]
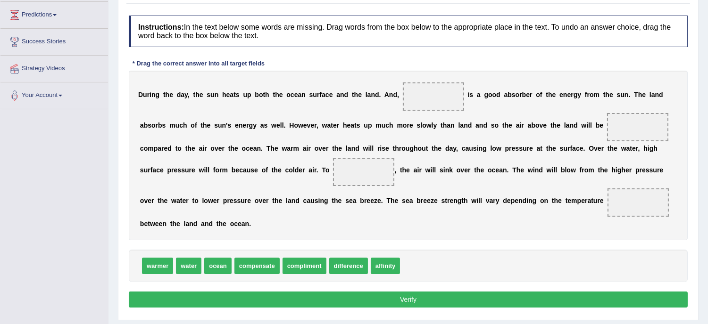
click at [189, 266] on span "water" at bounding box center [188, 266] width 25 height 17
drag, startPoint x: 185, startPoint y: 263, endPoint x: 451, endPoint y: 95, distance: 314.6
drag, startPoint x: 190, startPoint y: 267, endPoint x: 232, endPoint y: 254, distance: 45.0
click at [319, 242] on div "Instructions: In the text below some words are missing. Drag words from the box…" at bounding box center [407, 163] width 563 height 305
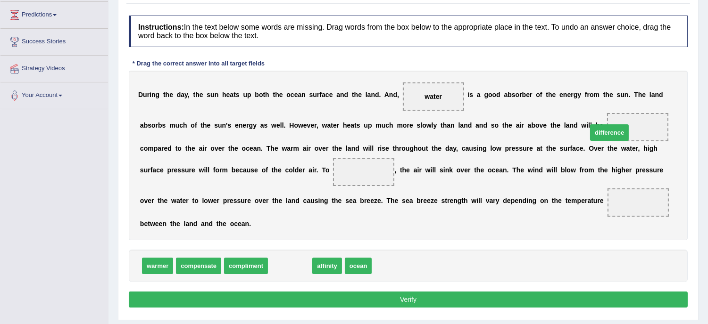
drag, startPoint x: 288, startPoint y: 265, endPoint x: 608, endPoint y: 131, distance: 347.0
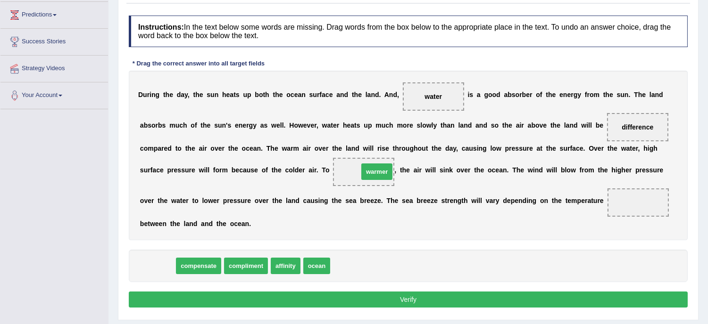
drag, startPoint x: 158, startPoint y: 266, endPoint x: 380, endPoint y: 168, distance: 242.7
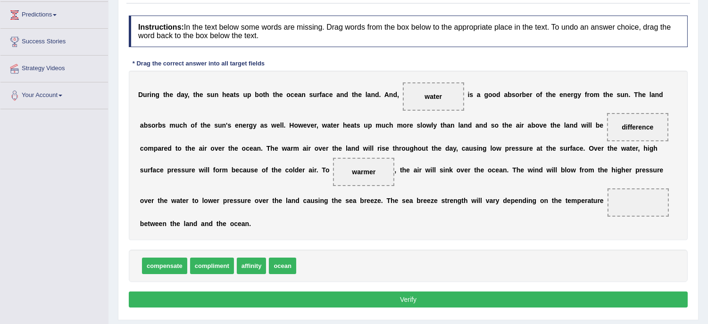
drag, startPoint x: 639, startPoint y: 119, endPoint x: 636, endPoint y: 125, distance: 6.3
click at [636, 125] on span "difference" at bounding box center [637, 127] width 61 height 28
drag, startPoint x: 636, startPoint y: 125, endPoint x: 640, endPoint y: 229, distance: 103.8
click at [640, 229] on span "difference" at bounding box center [640, 229] width 41 height 17
click at [638, 125] on span "difference" at bounding box center [637, 128] width 32 height 8
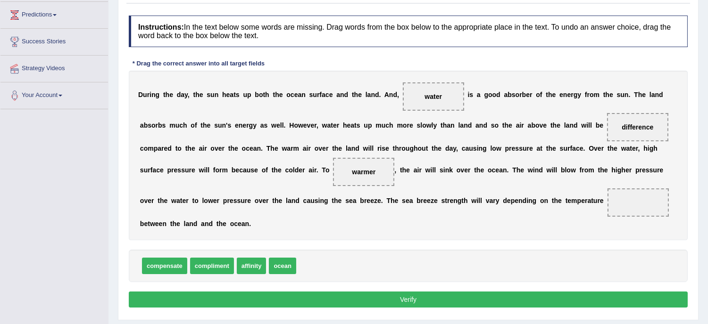
click at [630, 124] on span "difference" at bounding box center [637, 128] width 32 height 8
drag, startPoint x: 630, startPoint y: 123, endPoint x: 629, endPoint y: 190, distance: 67.0
click at [630, 124] on span "difference" at bounding box center [637, 128] width 32 height 8
click at [635, 120] on span "difference" at bounding box center [637, 127] width 61 height 28
drag, startPoint x: 638, startPoint y: 123, endPoint x: 635, endPoint y: 186, distance: 62.8
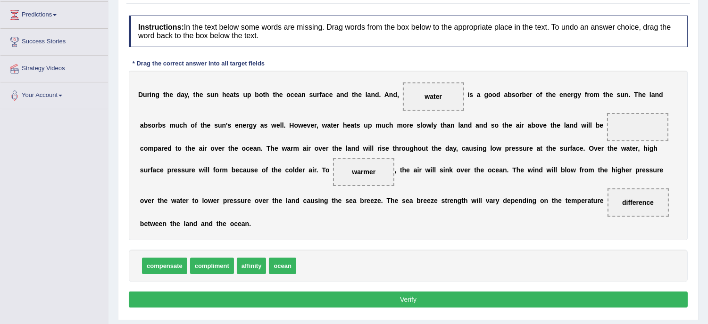
drag, startPoint x: 365, startPoint y: 169, endPoint x: 456, endPoint y: 161, distance: 91.8
click at [375, 168] on span "warmer" at bounding box center [364, 172] width 24 height 8
drag, startPoint x: 456, startPoint y: 161, endPoint x: 366, endPoint y: 175, distance: 91.2
click at [366, 175] on div "D u r i n g t h e d a y , t h e s u n h e a t s u p b o t h t h e o c e a n s u…" at bounding box center [408, 156] width 559 height 170
drag, startPoint x: 371, startPoint y: 171, endPoint x: 581, endPoint y: 121, distance: 216.6
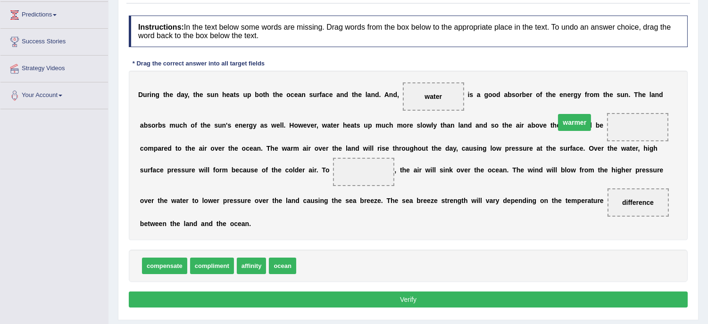
click at [581, 121] on span "warmer" at bounding box center [574, 122] width 33 height 17
drag, startPoint x: 356, startPoint y: 172, endPoint x: 626, endPoint y: 119, distance: 274.7
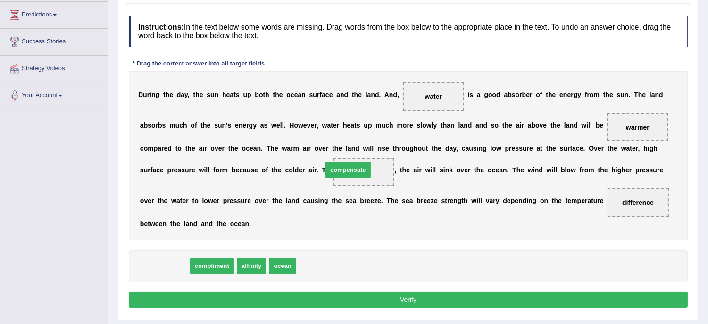
drag, startPoint x: 166, startPoint y: 265, endPoint x: 351, endPoint y: 163, distance: 211.6
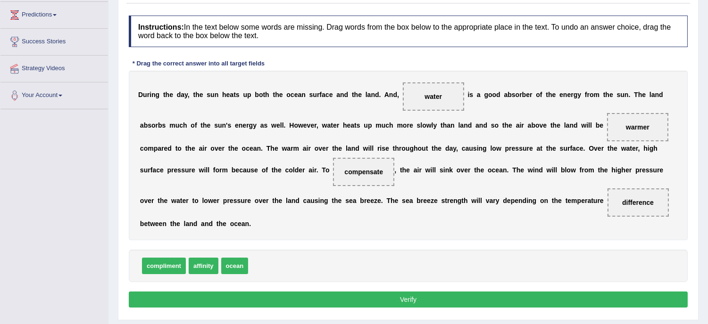
click at [411, 298] on button "Verify" at bounding box center [408, 300] width 559 height 16
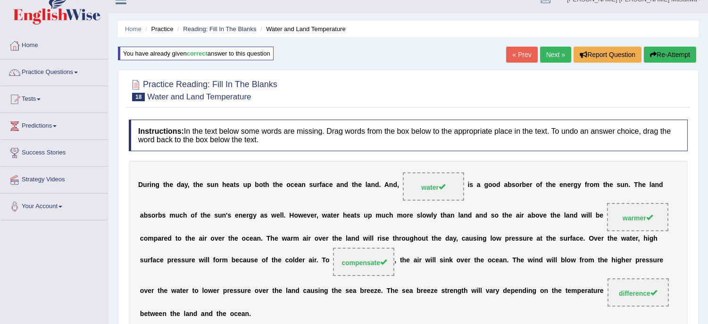
scroll to position [0, 0]
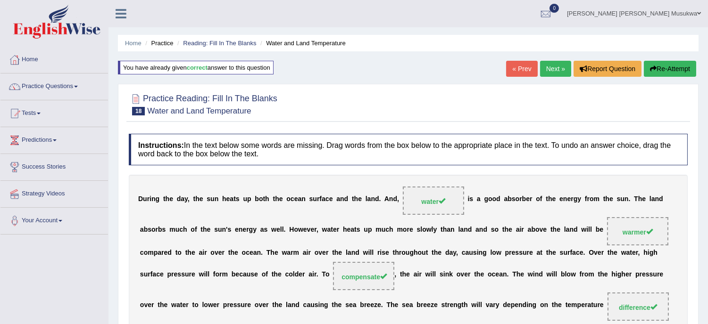
click at [557, 64] on link "Next »" at bounding box center [555, 69] width 31 height 16
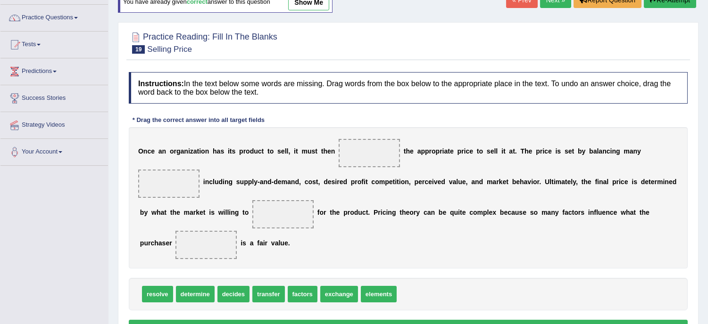
scroll to position [83, 0]
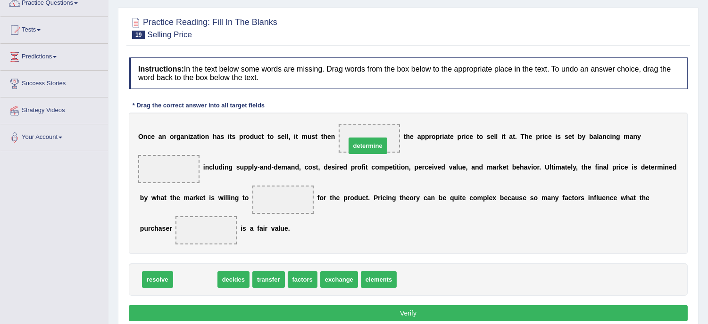
drag, startPoint x: 196, startPoint y: 277, endPoint x: 369, endPoint y: 142, distance: 219.0
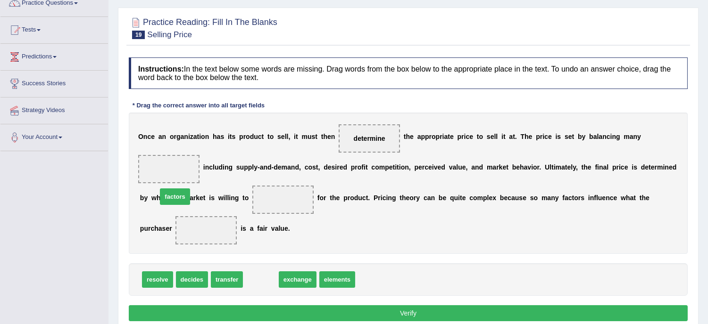
drag, startPoint x: 258, startPoint y: 282, endPoint x: 165, endPoint y: 197, distance: 125.5
click at [165, 197] on span "factors" at bounding box center [175, 197] width 30 height 17
drag, startPoint x: 259, startPoint y: 277, endPoint x: 204, endPoint y: 204, distance: 91.5
click at [204, 204] on span "factors" at bounding box center [205, 207] width 30 height 17
click at [203, 204] on div "O n c e a n o r g a n i z a t i o n h a s i t s p r o d u c t t o s e l l , i t…" at bounding box center [408, 183] width 559 height 141
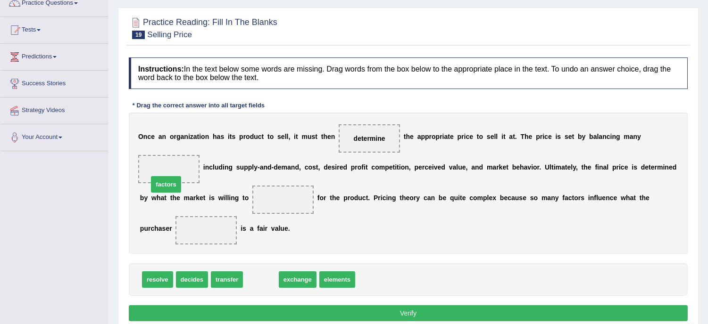
drag, startPoint x: 262, startPoint y: 280, endPoint x: 163, endPoint y: 177, distance: 143.0
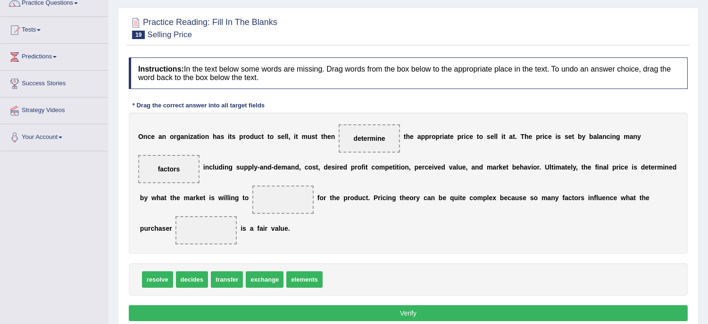
click at [186, 279] on span "decides" at bounding box center [192, 280] width 32 height 17
drag, startPoint x: 189, startPoint y: 283, endPoint x: 266, endPoint y: 214, distance: 103.8
drag, startPoint x: 288, startPoint y: 202, endPoint x: 218, endPoint y: 246, distance: 82.3
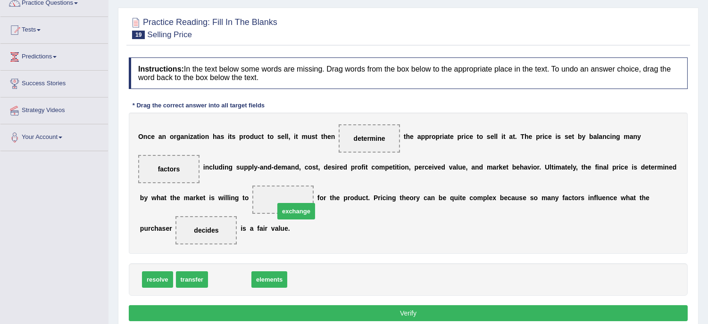
drag, startPoint x: 228, startPoint y: 280, endPoint x: 295, endPoint y: 210, distance: 96.4
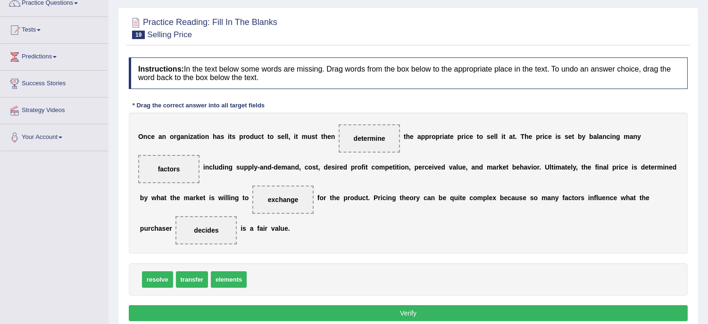
click at [396, 307] on button "Verify" at bounding box center [408, 313] width 559 height 16
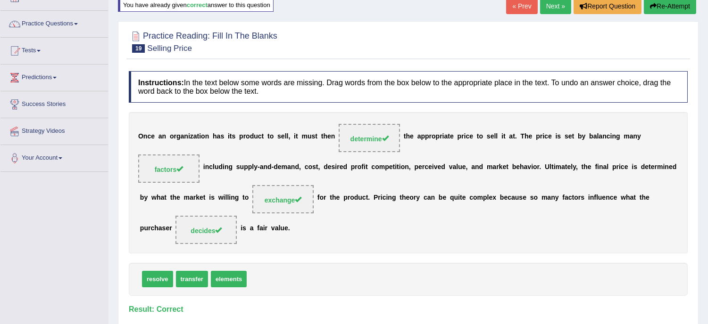
scroll to position [0, 0]
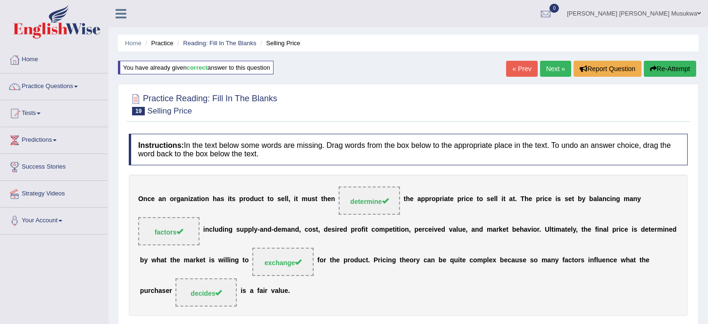
click at [551, 65] on link "Next »" at bounding box center [555, 69] width 31 height 16
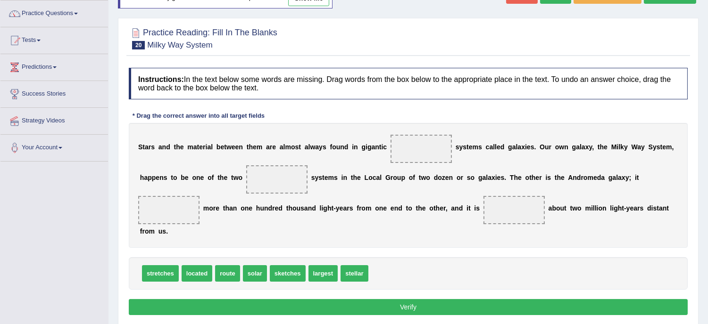
scroll to position [83, 0]
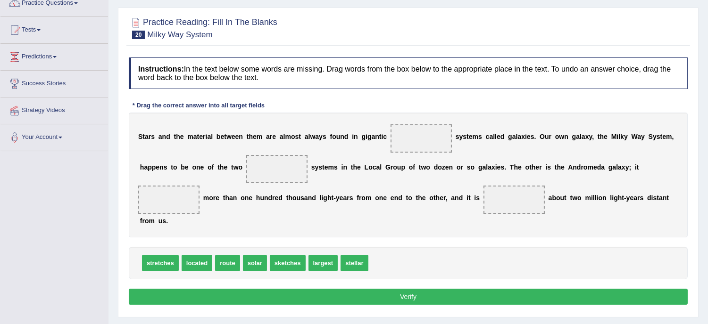
drag, startPoint x: 165, startPoint y: 262, endPoint x: 174, endPoint y: 259, distance: 9.4
click at [170, 262] on span "located" at bounding box center [157, 263] width 31 height 17
click at [352, 238] on div "Instructions: In the text below some words are missing. Drag words from the box…" at bounding box center [407, 183] width 563 height 260
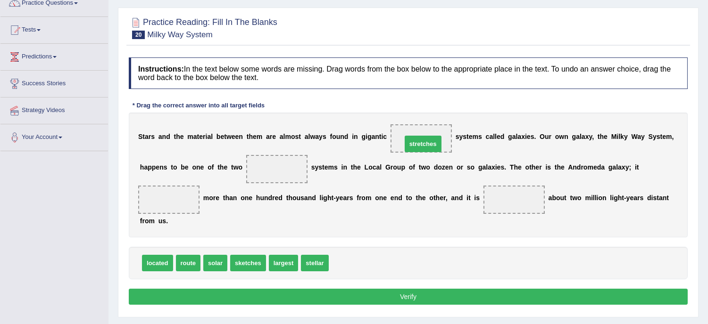
drag, startPoint x: 355, startPoint y: 263, endPoint x: 428, endPoint y: 142, distance: 141.7
drag, startPoint x: 281, startPoint y: 263, endPoint x: 279, endPoint y: 182, distance: 80.7
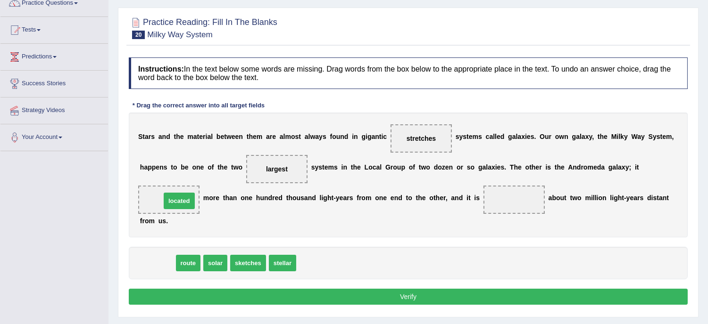
drag, startPoint x: 154, startPoint y: 263, endPoint x: 173, endPoint y: 198, distance: 67.6
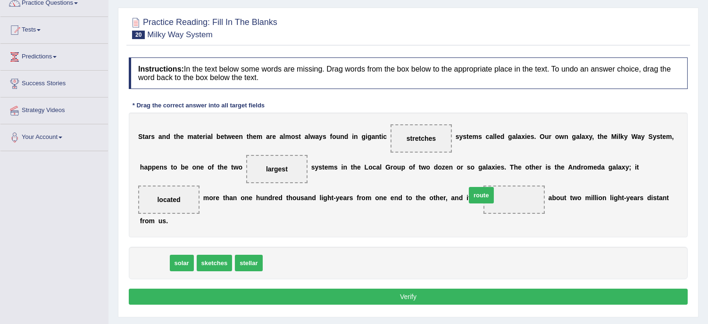
drag, startPoint x: 151, startPoint y: 262, endPoint x: 481, endPoint y: 191, distance: 338.0
click at [409, 298] on button "Verify" at bounding box center [408, 297] width 559 height 16
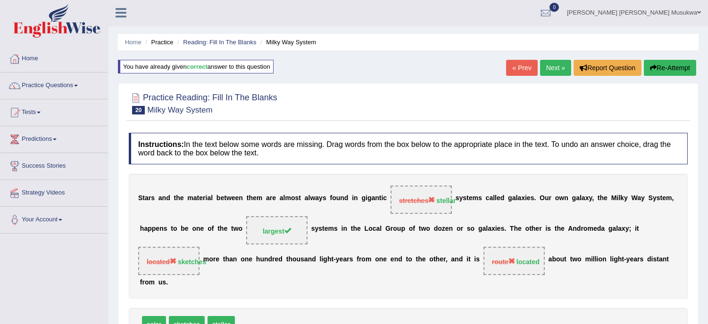
scroll to position [0, 0]
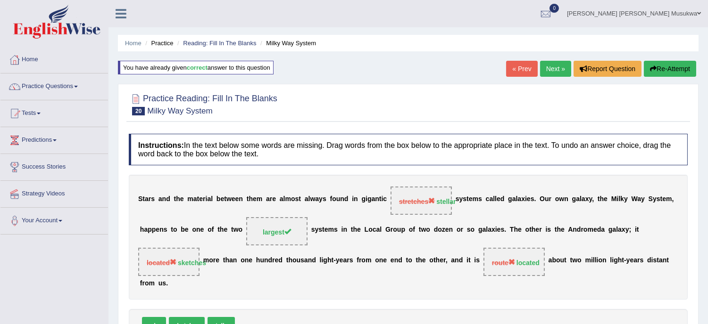
click at [681, 63] on button "Re-Attempt" at bounding box center [670, 69] width 52 height 16
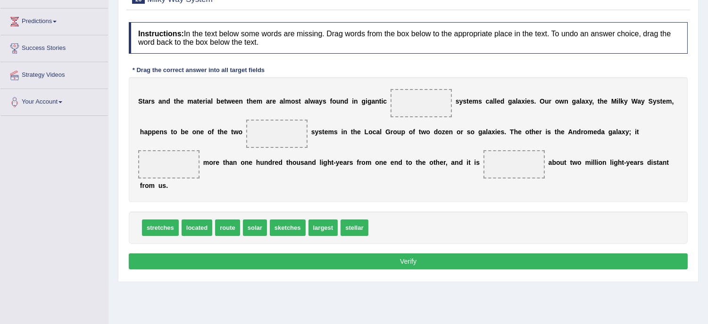
scroll to position [147, 0]
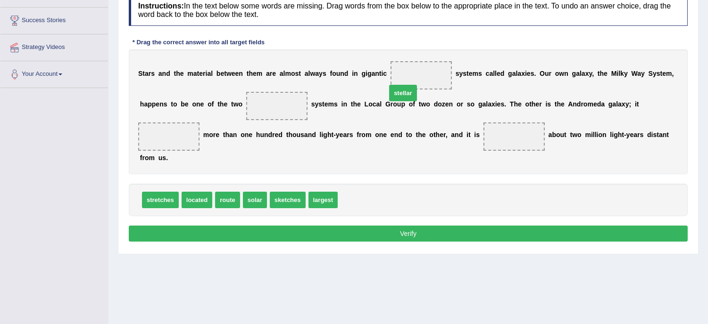
drag, startPoint x: 354, startPoint y: 197, endPoint x: 405, endPoint y: 86, distance: 121.5
drag, startPoint x: 323, startPoint y: 198, endPoint x: 281, endPoint y: 105, distance: 102.3
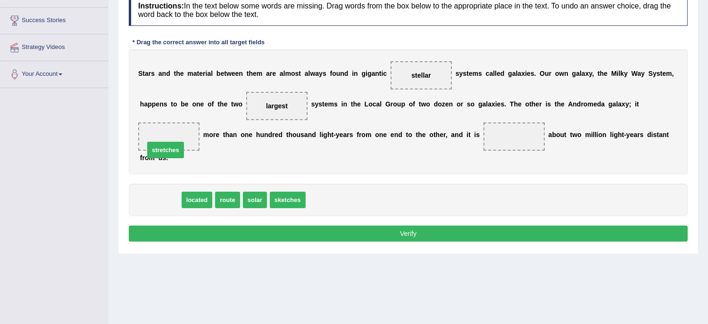
drag, startPoint x: 166, startPoint y: 199, endPoint x: 170, endPoint y: 145, distance: 53.9
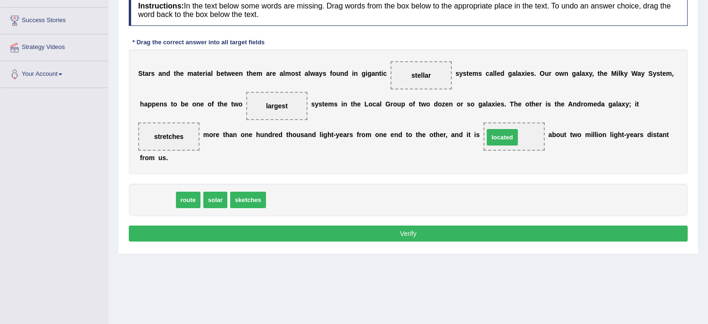
drag, startPoint x: 163, startPoint y: 201, endPoint x: 509, endPoint y: 138, distance: 351.8
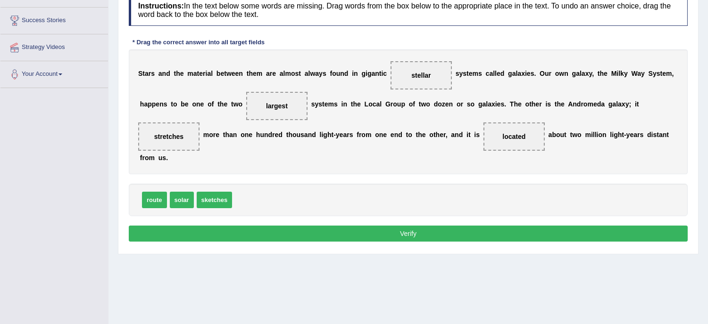
click at [404, 236] on button "Verify" at bounding box center [408, 234] width 559 height 16
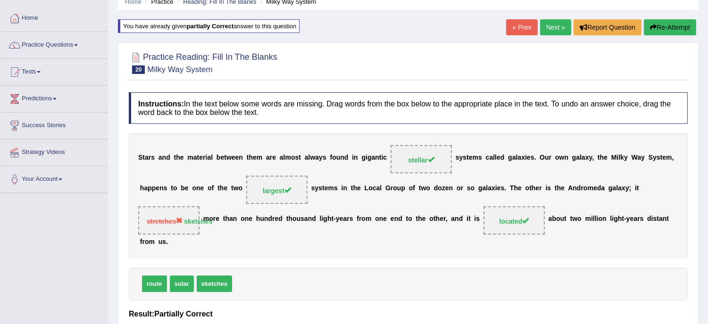
scroll to position [0, 0]
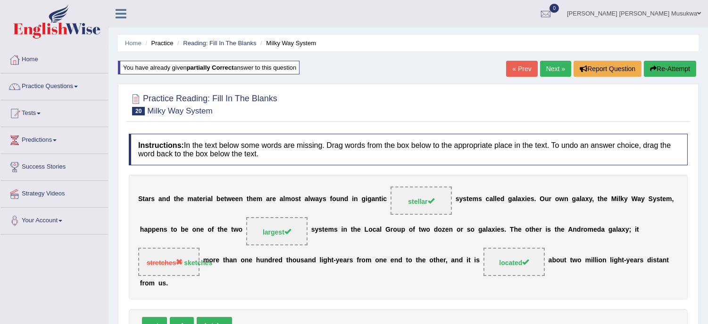
click at [696, 21] on link "[PERSON_NAME] [PERSON_NAME] Musukwa" at bounding box center [634, 12] width 148 height 25
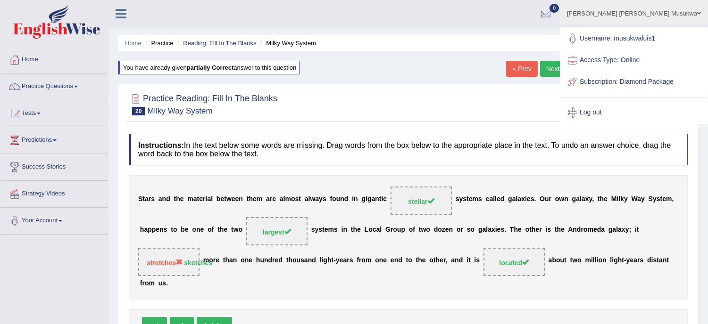
click at [565, 98] on div at bounding box center [408, 104] width 559 height 29
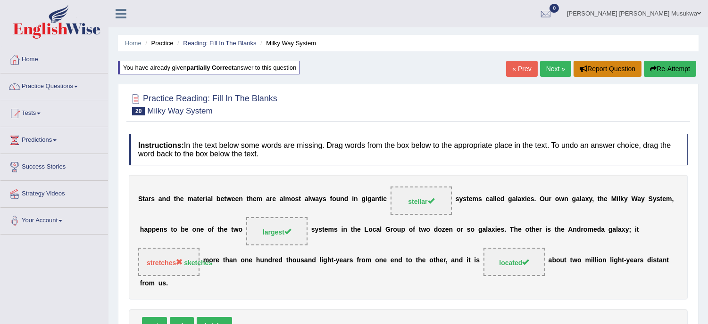
click at [630, 72] on button "Report Question" at bounding box center [607, 69] width 68 height 16
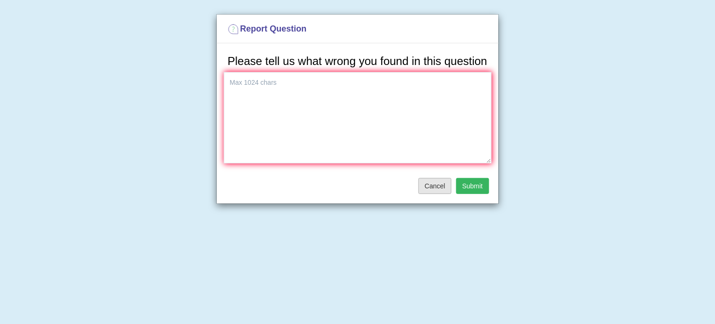
drag, startPoint x: 527, startPoint y: 148, endPoint x: 443, endPoint y: 187, distance: 92.0
click at [443, 187] on div "Report Question Please tell us what wrong you found in this question Cancel Sub…" at bounding box center [357, 162] width 715 height 324
click at [443, 187] on button "Cancel" at bounding box center [435, 186] width 33 height 16
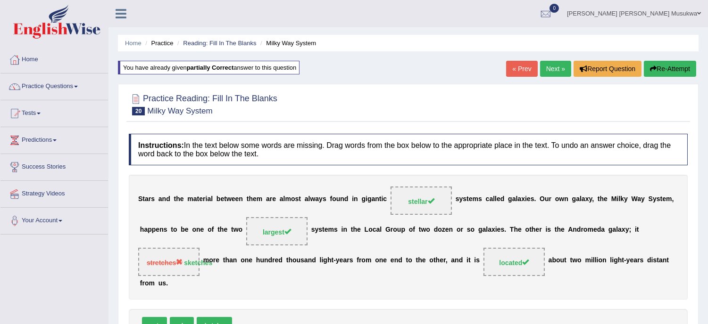
click at [677, 64] on button "Re-Attempt" at bounding box center [670, 69] width 52 height 16
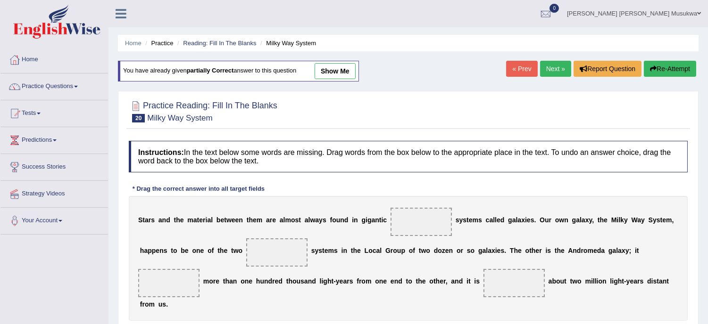
drag, startPoint x: 469, startPoint y: 253, endPoint x: 514, endPoint y: 262, distance: 45.6
click at [514, 262] on div "S t a r s a n d t h e m a t e r i a l b e t w e e n t h e m a r e a l m o s t a…" at bounding box center [408, 258] width 559 height 125
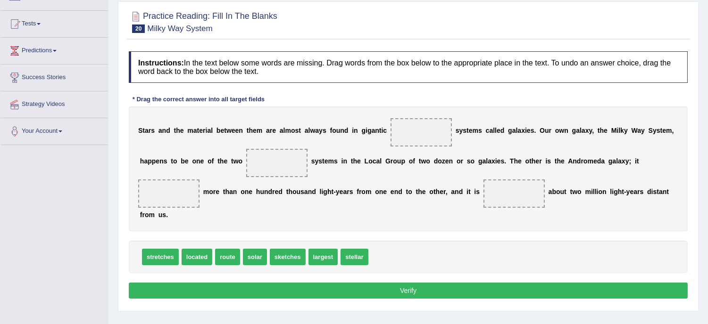
scroll to position [105, 0]
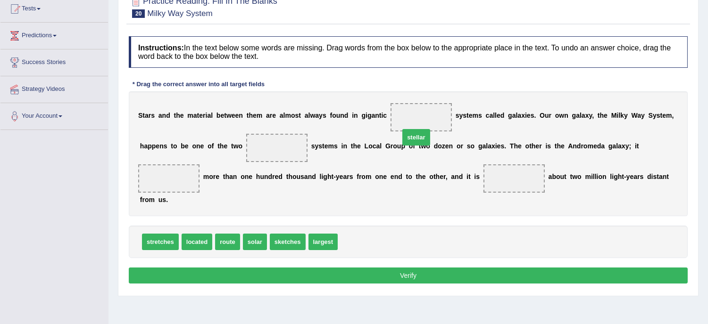
drag, startPoint x: 350, startPoint y: 244, endPoint x: 412, endPoint y: 137, distance: 123.6
drag, startPoint x: 326, startPoint y: 245, endPoint x: 281, endPoint y: 148, distance: 107.6
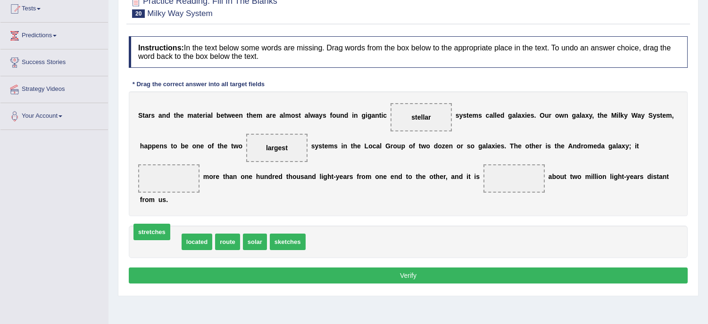
drag, startPoint x: 163, startPoint y: 240, endPoint x: 152, endPoint y: 239, distance: 11.0
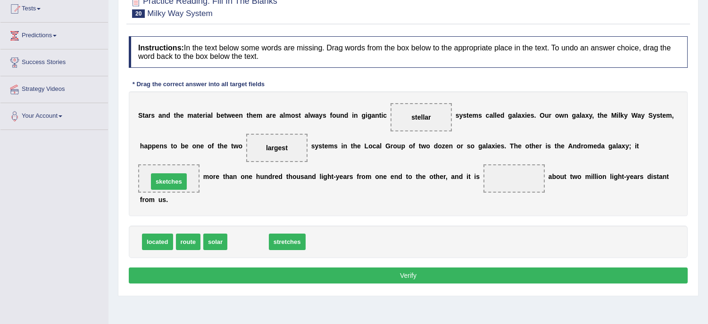
drag, startPoint x: 239, startPoint y: 245, endPoint x: 159, endPoint y: 184, distance: 100.6
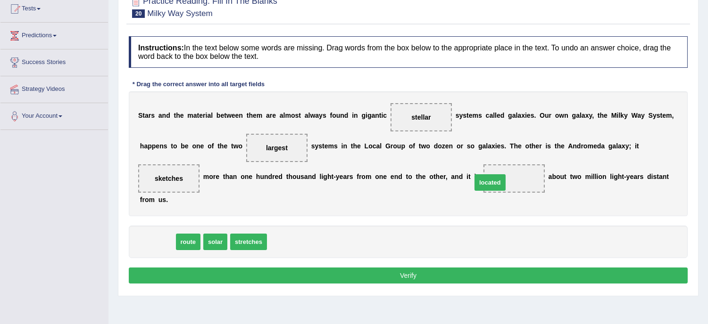
drag, startPoint x: 154, startPoint y: 241, endPoint x: 487, endPoint y: 182, distance: 337.6
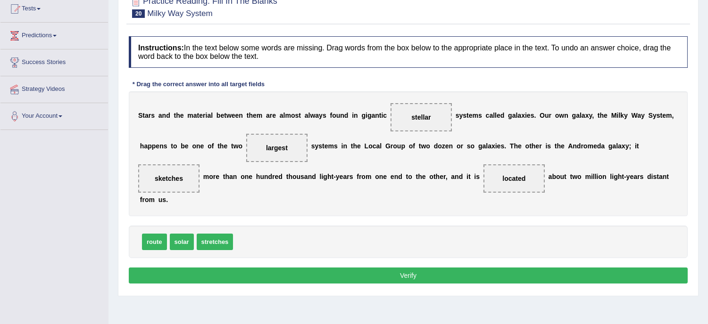
click at [411, 272] on button "Verify" at bounding box center [408, 276] width 559 height 16
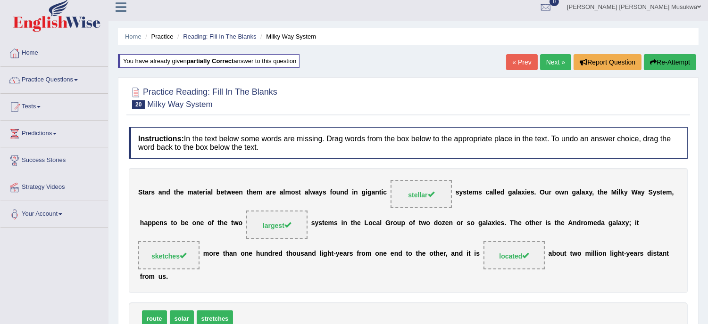
scroll to position [0, 0]
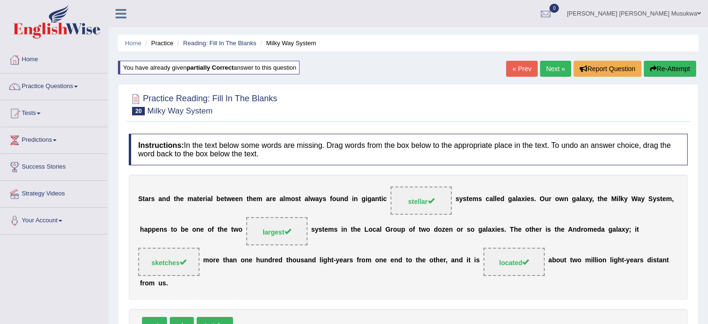
click at [552, 64] on link "Next »" at bounding box center [555, 69] width 31 height 16
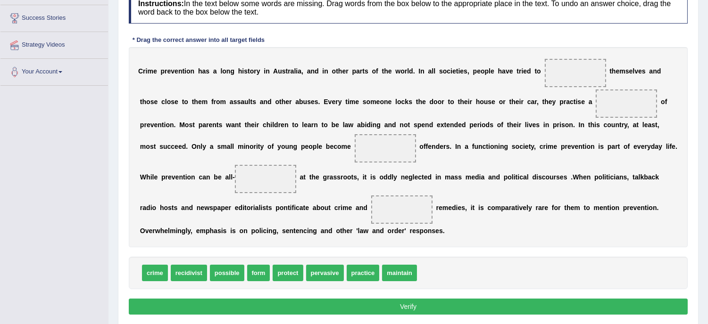
scroll to position [182, 0]
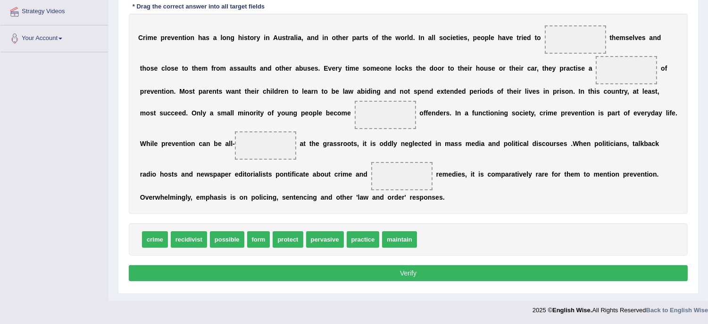
drag, startPoint x: 492, startPoint y: 257, endPoint x: 428, endPoint y: 245, distance: 64.8
click at [428, 245] on div "Instructions: In the text below some words are missing. Drag words from the box…" at bounding box center [407, 121] width 563 height 335
click at [284, 236] on span "protect" at bounding box center [287, 239] width 30 height 17
drag, startPoint x: 291, startPoint y: 239, endPoint x: 293, endPoint y: 235, distance: 5.3
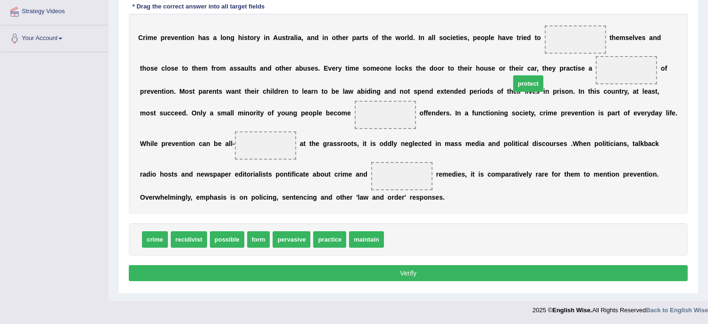
drag, startPoint x: 404, startPoint y: 234, endPoint x: 530, endPoint y: 76, distance: 201.9
click at [530, 76] on span "protect" at bounding box center [528, 83] width 30 height 17
drag, startPoint x: 401, startPoint y: 239, endPoint x: 597, endPoint y: 44, distance: 276.4
drag, startPoint x: 157, startPoint y: 238, endPoint x: 520, endPoint y: 88, distance: 393.8
click at [520, 88] on span "crime" at bounding box center [517, 91] width 26 height 17
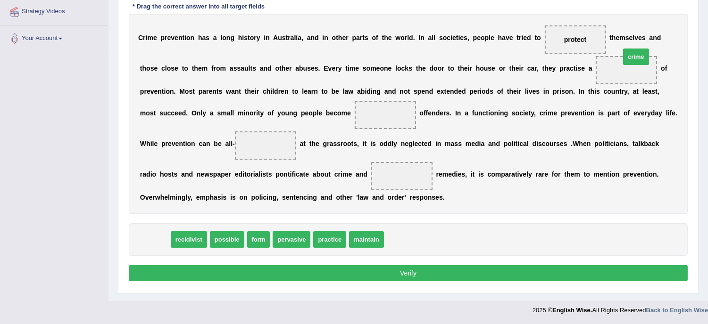
drag, startPoint x: 153, startPoint y: 238, endPoint x: 635, endPoint y: 55, distance: 515.4
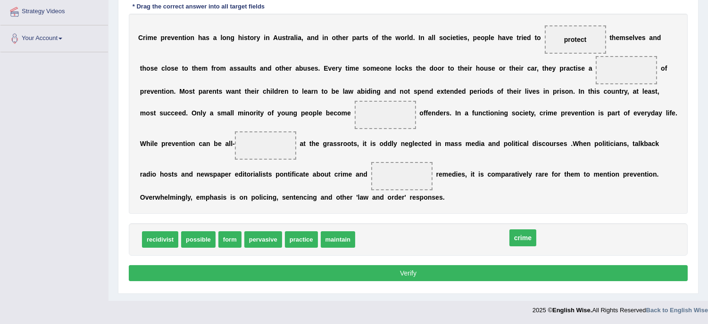
drag, startPoint x: 630, startPoint y: 66, endPoint x: 527, endPoint y: 236, distance: 198.5
drag, startPoint x: 229, startPoint y: 240, endPoint x: 594, endPoint y: 70, distance: 403.3
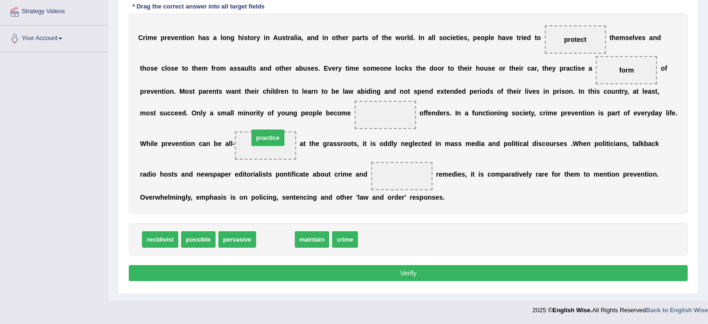
drag, startPoint x: 278, startPoint y: 239, endPoint x: 271, endPoint y: 138, distance: 102.1
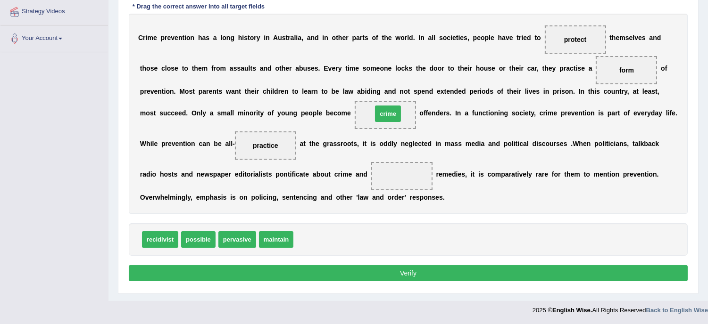
drag, startPoint x: 313, startPoint y: 240, endPoint x: 392, endPoint y: 111, distance: 151.3
drag, startPoint x: 392, startPoint y: 111, endPoint x: 408, endPoint y: 132, distance: 26.9
click at [263, 147] on span "practice" at bounding box center [265, 146] width 61 height 28
drag, startPoint x: 263, startPoint y: 147, endPoint x: 412, endPoint y: 181, distance: 152.8
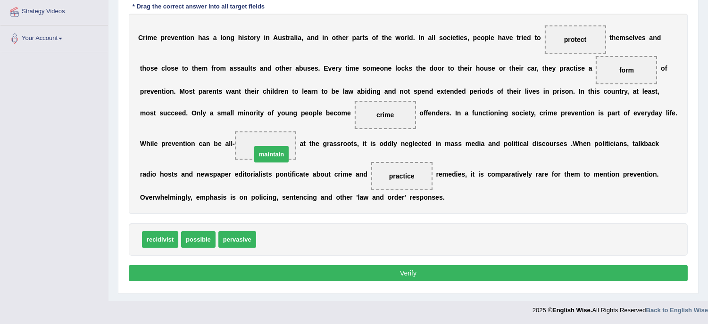
drag, startPoint x: 278, startPoint y: 240, endPoint x: 273, endPoint y: 152, distance: 88.8
click at [405, 274] on button "Verify" at bounding box center [408, 273] width 559 height 16
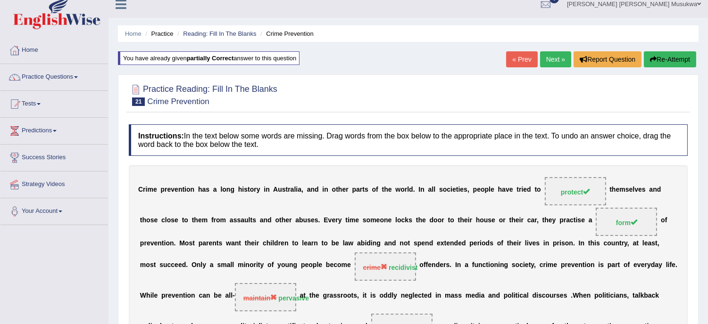
scroll to position [0, 0]
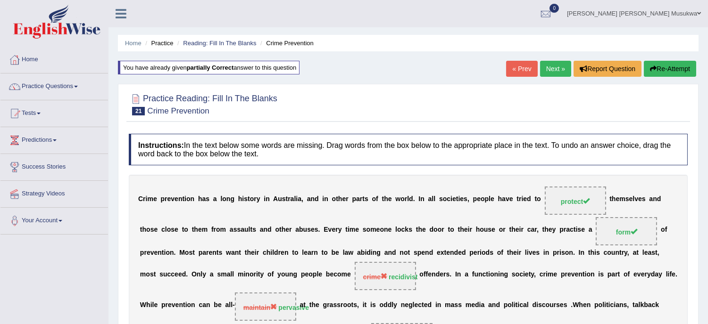
click at [682, 64] on button "Re-Attempt" at bounding box center [670, 69] width 52 height 16
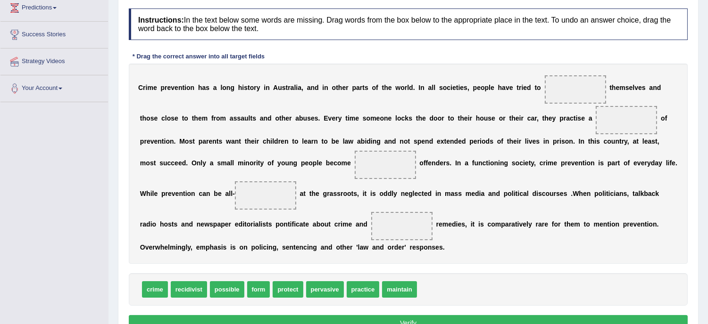
scroll to position [174, 0]
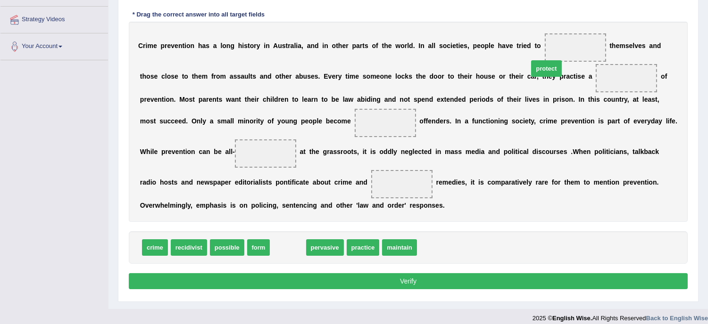
drag, startPoint x: 291, startPoint y: 248, endPoint x: 561, endPoint y: 66, distance: 325.8
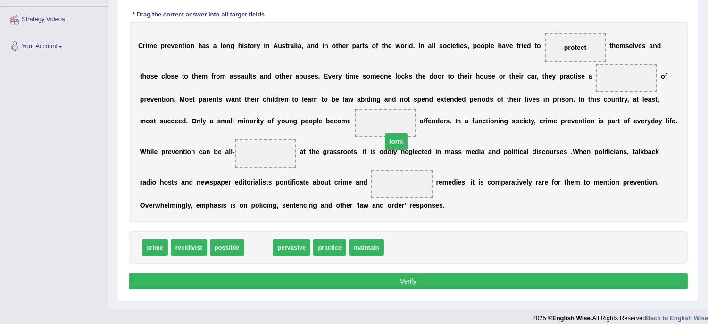
drag, startPoint x: 256, startPoint y: 248, endPoint x: 453, endPoint y: 117, distance: 236.3
click at [408, 133] on span "form" at bounding box center [396, 141] width 23 height 17
drag, startPoint x: 255, startPoint y: 248, endPoint x: 519, endPoint y: 99, distance: 303.3
click at [454, 134] on span "form" at bounding box center [442, 142] width 23 height 17
drag, startPoint x: 264, startPoint y: 246, endPoint x: 621, endPoint y: 60, distance: 402.3
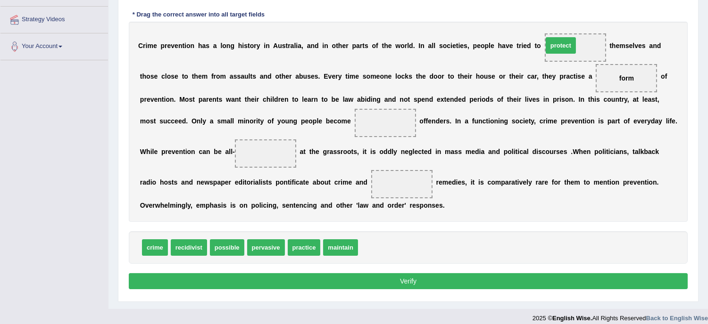
drag, startPoint x: 371, startPoint y: 250, endPoint x: 555, endPoint y: 48, distance: 274.0
drag, startPoint x: 356, startPoint y: 199, endPoint x: 192, endPoint y: 246, distance: 170.1
click at [192, 246] on div "Instructions: In the text below some words are missing. Drag words from the box…" at bounding box center [407, 129] width 563 height 335
click at [192, 246] on span "recidivist" at bounding box center [189, 247] width 36 height 17
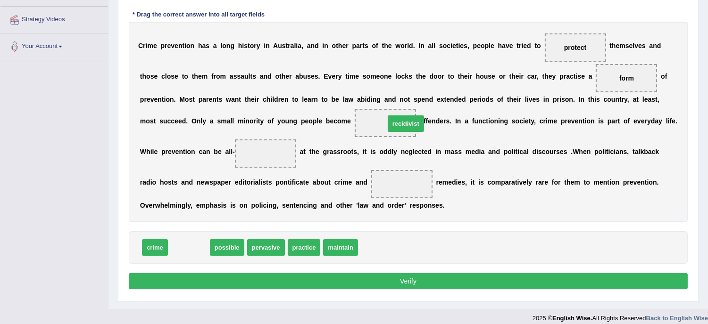
drag, startPoint x: 187, startPoint y: 244, endPoint x: 404, endPoint y: 119, distance: 250.5
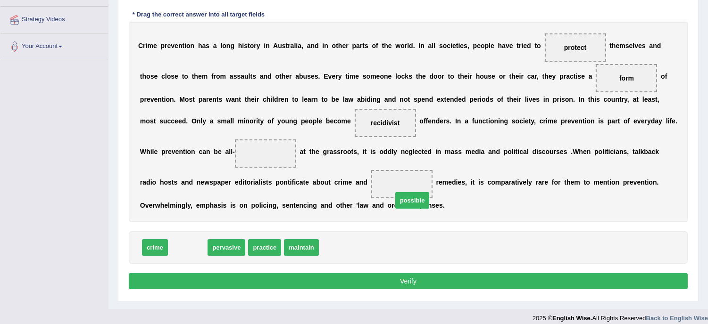
drag, startPoint x: 186, startPoint y: 247, endPoint x: 411, endPoint y: 200, distance: 229.3
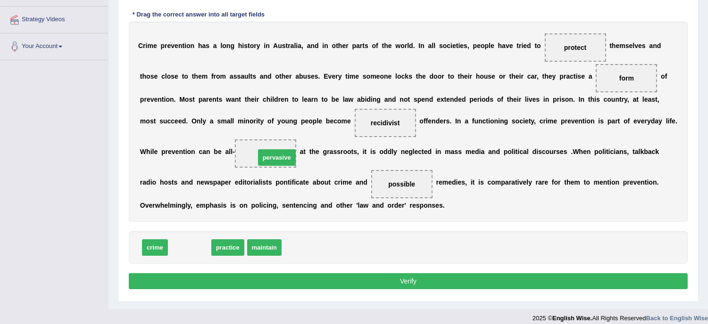
drag, startPoint x: 198, startPoint y: 248, endPoint x: 285, endPoint y: 158, distance: 125.4
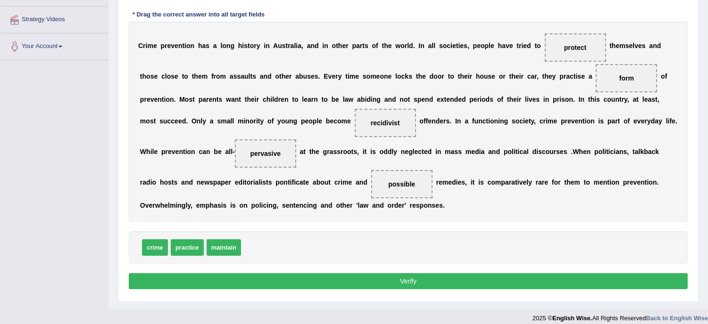
click at [382, 272] on div "Instructions: In the text below some words are missing. Drag words from the box…" at bounding box center [407, 129] width 563 height 335
click at [399, 284] on button "Verify" at bounding box center [408, 281] width 559 height 16
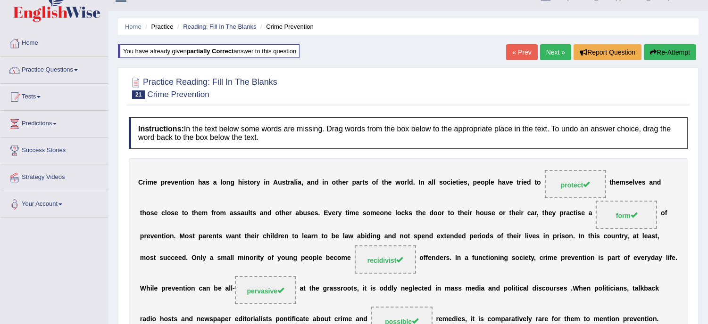
scroll to position [0, 0]
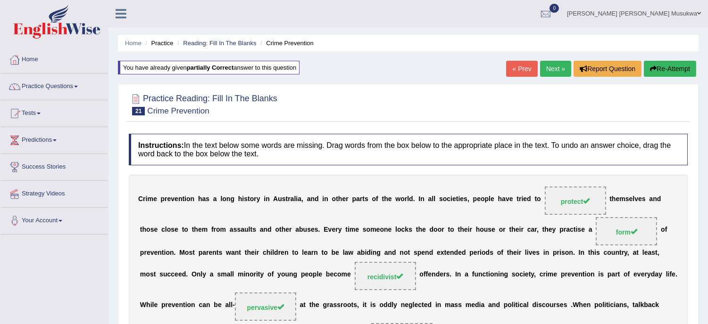
click at [548, 71] on link "Next »" at bounding box center [555, 69] width 31 height 16
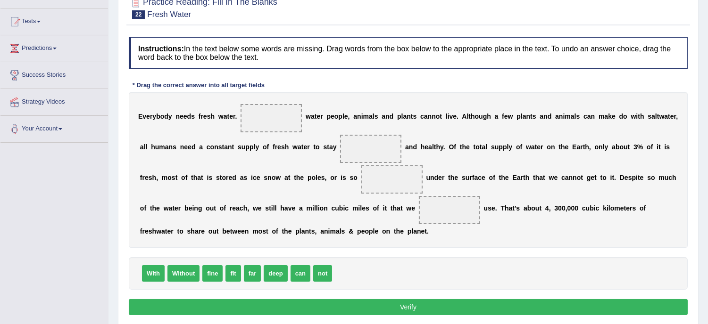
scroll to position [125, 0]
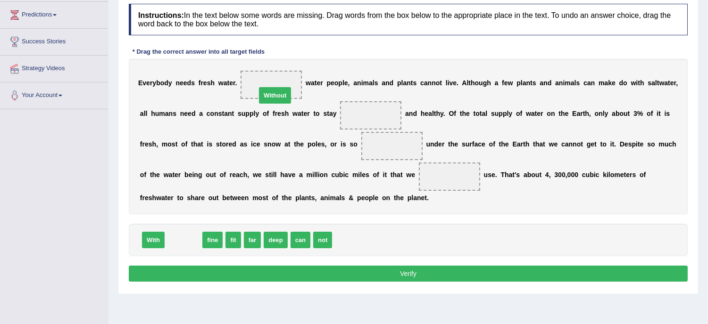
drag, startPoint x: 185, startPoint y: 239, endPoint x: 276, endPoint y: 93, distance: 172.4
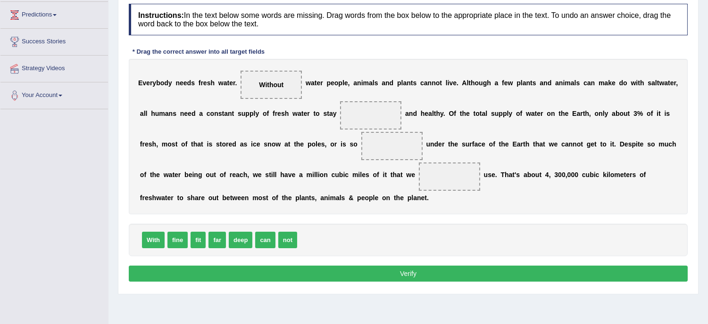
click at [198, 217] on div "Instructions: In the text below some words are missing. Drag words from the box…" at bounding box center [407, 144] width 563 height 290
drag, startPoint x: 196, startPoint y: 239, endPoint x: 322, endPoint y: 139, distance: 160.8
click at [322, 139] on span "fit" at bounding box center [321, 142] width 15 height 17
drag, startPoint x: 322, startPoint y: 139, endPoint x: 194, endPoint y: 242, distance: 164.3
click at [194, 242] on div "Instructions: In the text below some words are missing. Drag words from the box…" at bounding box center [407, 144] width 563 height 290
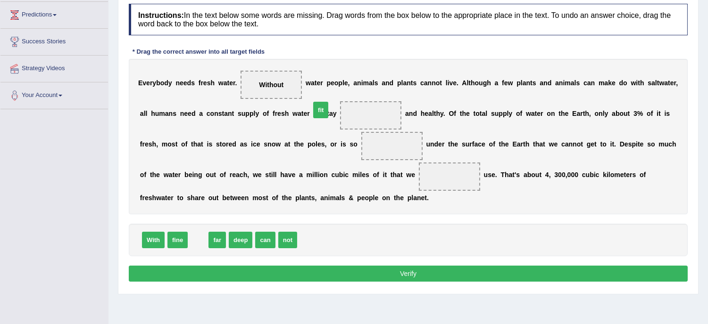
drag, startPoint x: 194, startPoint y: 242, endPoint x: 319, endPoint y: 112, distance: 180.1
click at [319, 112] on span "fit" at bounding box center [320, 110] width 15 height 17
drag, startPoint x: 196, startPoint y: 238, endPoint x: 308, endPoint y: 176, distance: 127.9
click at [206, 232] on span "fit" at bounding box center [197, 240] width 15 height 17
drag, startPoint x: 200, startPoint y: 237, endPoint x: 303, endPoint y: 140, distance: 141.7
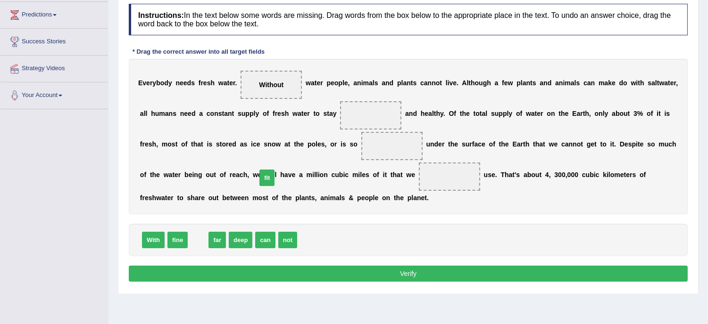
click at [274, 170] on span "fit" at bounding box center [266, 178] width 15 height 17
drag, startPoint x: 197, startPoint y: 238, endPoint x: 398, endPoint y: 96, distance: 246.2
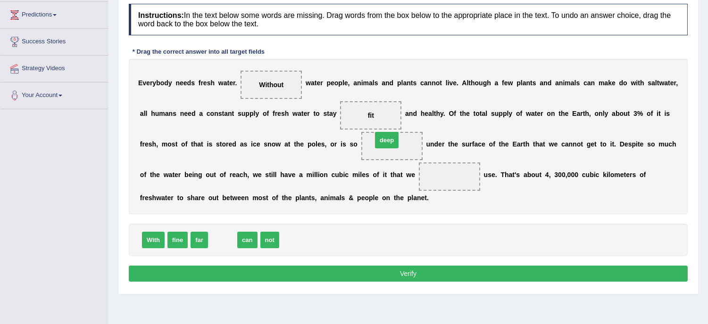
drag, startPoint x: 218, startPoint y: 242, endPoint x: 382, endPoint y: 142, distance: 191.9
drag, startPoint x: 248, startPoint y: 239, endPoint x: 449, endPoint y: 177, distance: 210.3
click at [409, 272] on button "Verify" at bounding box center [408, 274] width 559 height 16
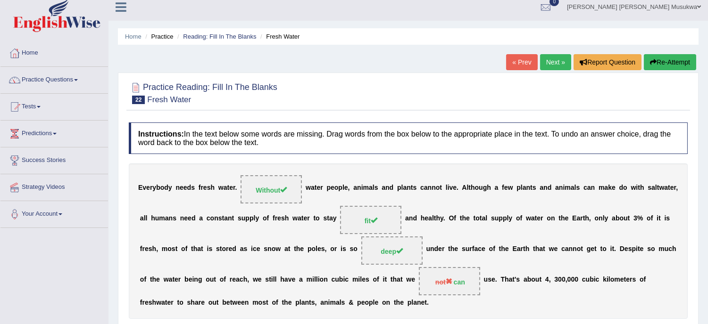
scroll to position [0, 0]
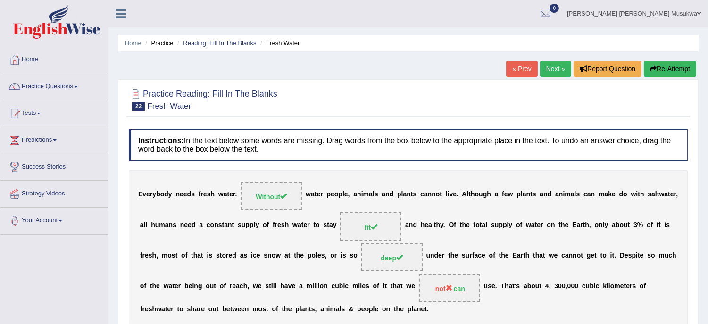
click at [671, 65] on button "Re-Attempt" at bounding box center [670, 69] width 52 height 16
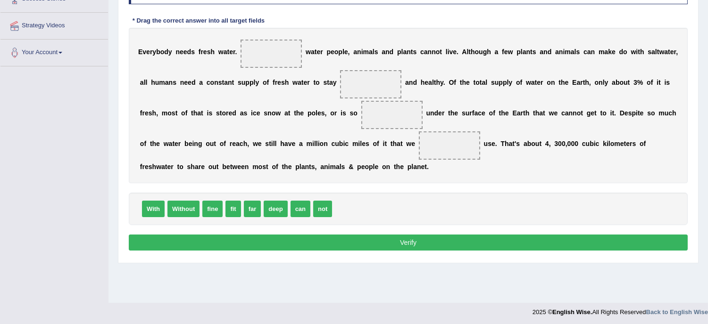
scroll to position [170, 0]
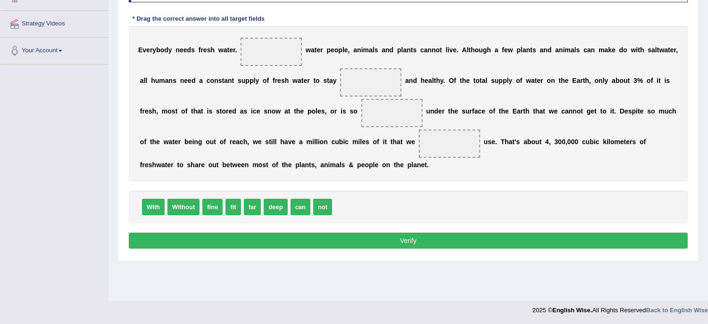
click at [204, 200] on span "fine" at bounding box center [212, 207] width 20 height 17
drag, startPoint x: 186, startPoint y: 207, endPoint x: 272, endPoint y: 58, distance: 173.0
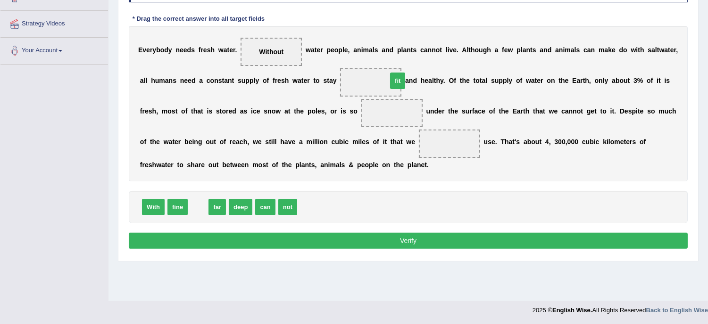
drag, startPoint x: 197, startPoint y: 206, endPoint x: 397, endPoint y: 80, distance: 236.5
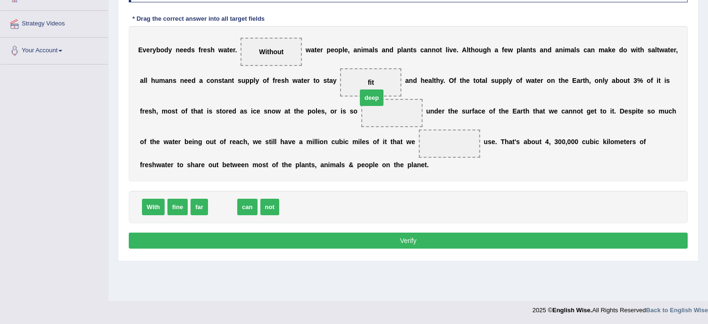
drag, startPoint x: 217, startPoint y: 210, endPoint x: 371, endPoint y: 104, distance: 186.5
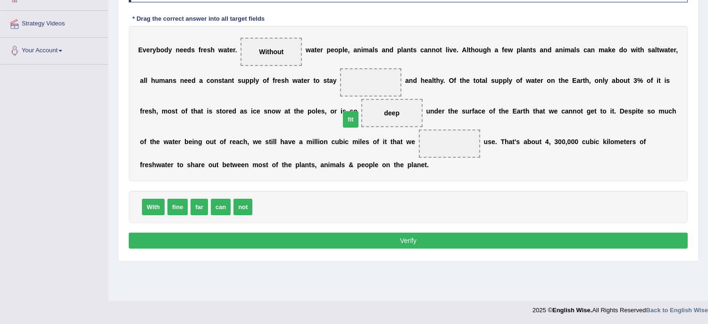
drag, startPoint x: 265, startPoint y: 204, endPoint x: 353, endPoint y: 116, distance: 124.0
click at [353, 116] on span "fit" at bounding box center [350, 119] width 15 height 17
drag, startPoint x: 265, startPoint y: 206, endPoint x: 374, endPoint y: 68, distance: 175.9
